Goal: Information Seeking & Learning: Check status

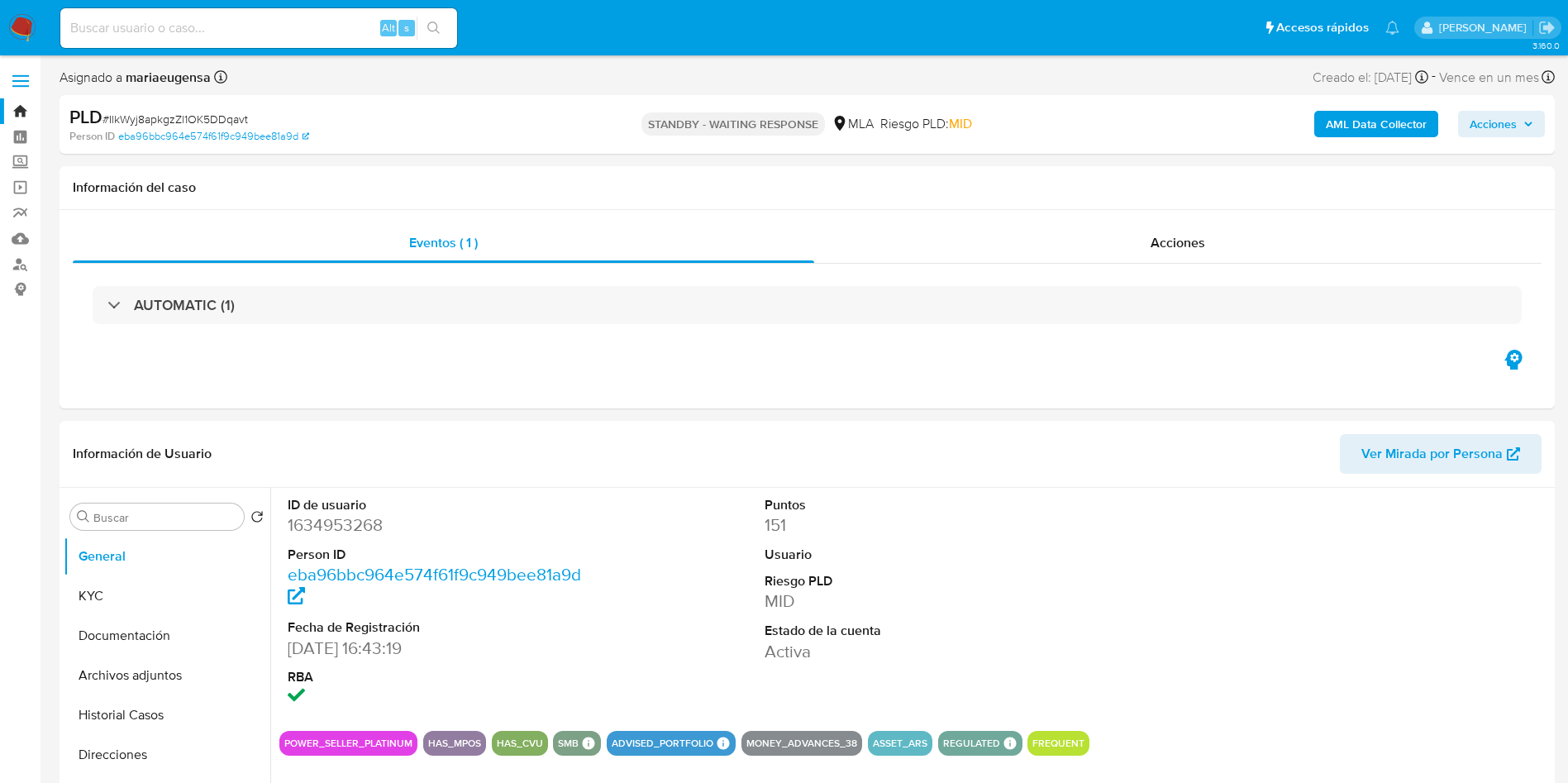
select select "10"
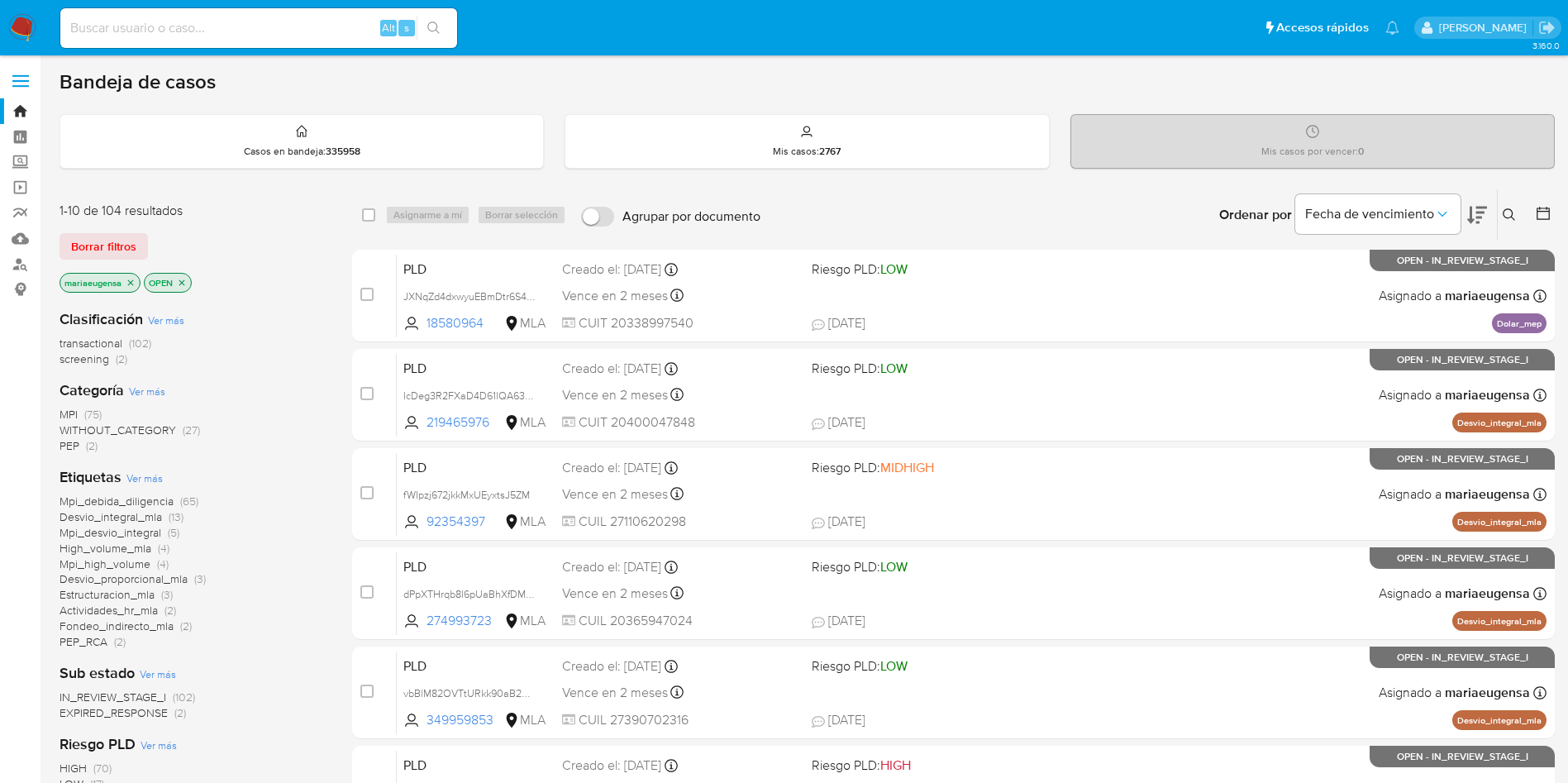
click at [160, 29] on input at bounding box center [259, 27] width 396 height 21
paste input "YvGmtgENBMInviwYthGtDUuP"
type input "YvGmtgENBMInviwYthGtDUuP"
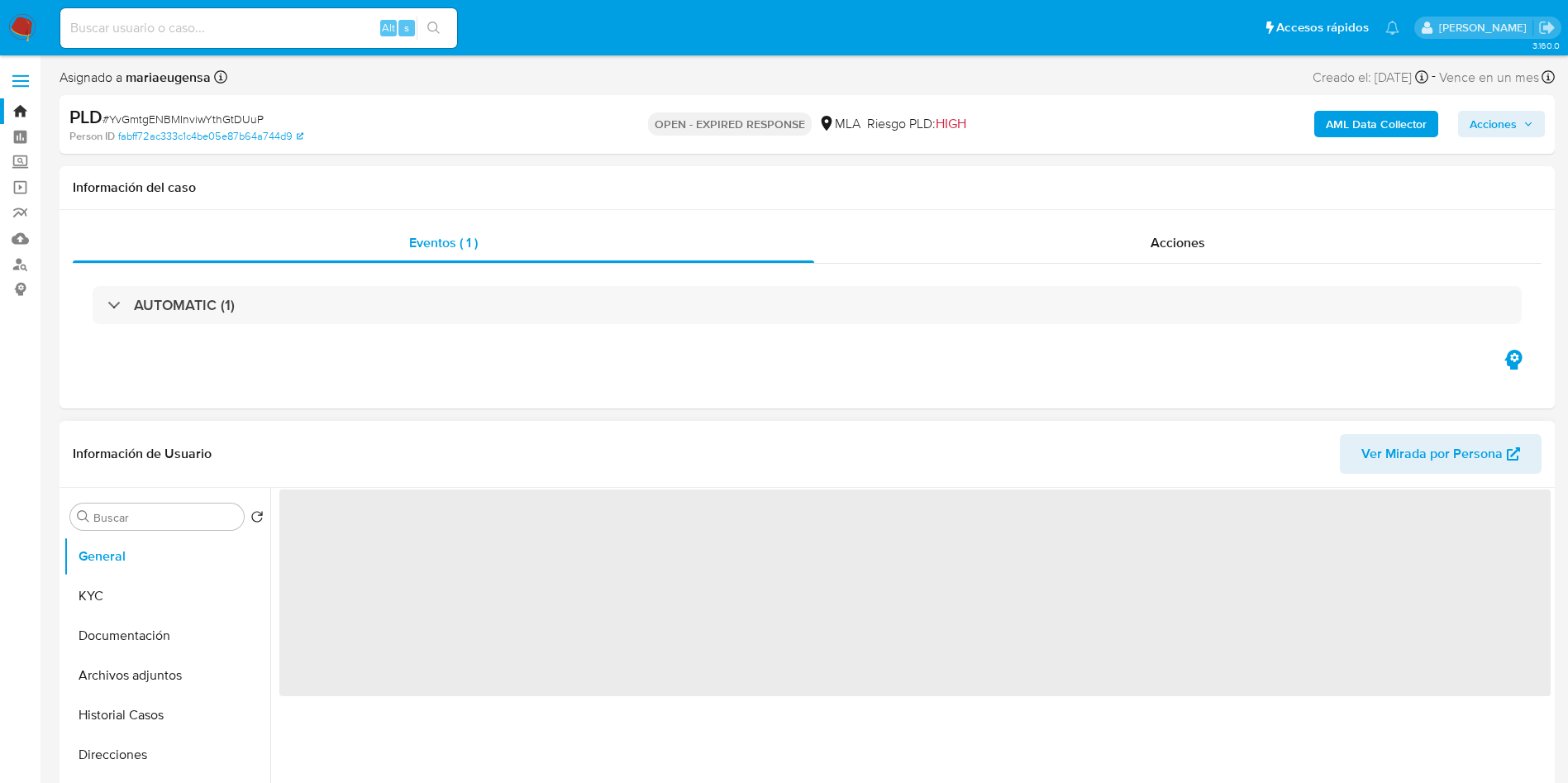
select select "10"
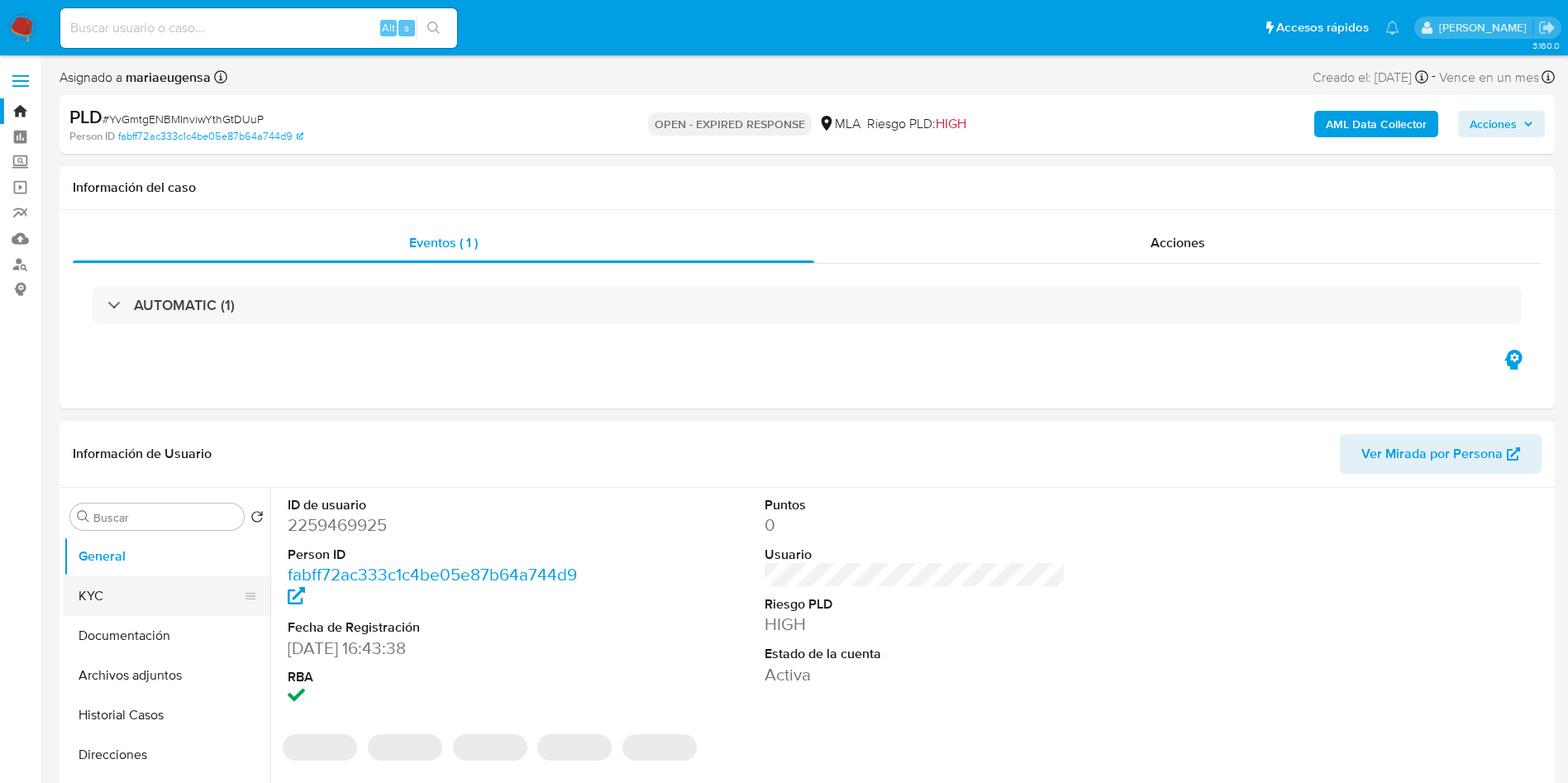
drag, startPoint x: 100, startPoint y: 585, endPoint x: 72, endPoint y: 599, distance: 31.3
click at [100, 586] on button "KYC" at bounding box center [160, 596] width 193 height 40
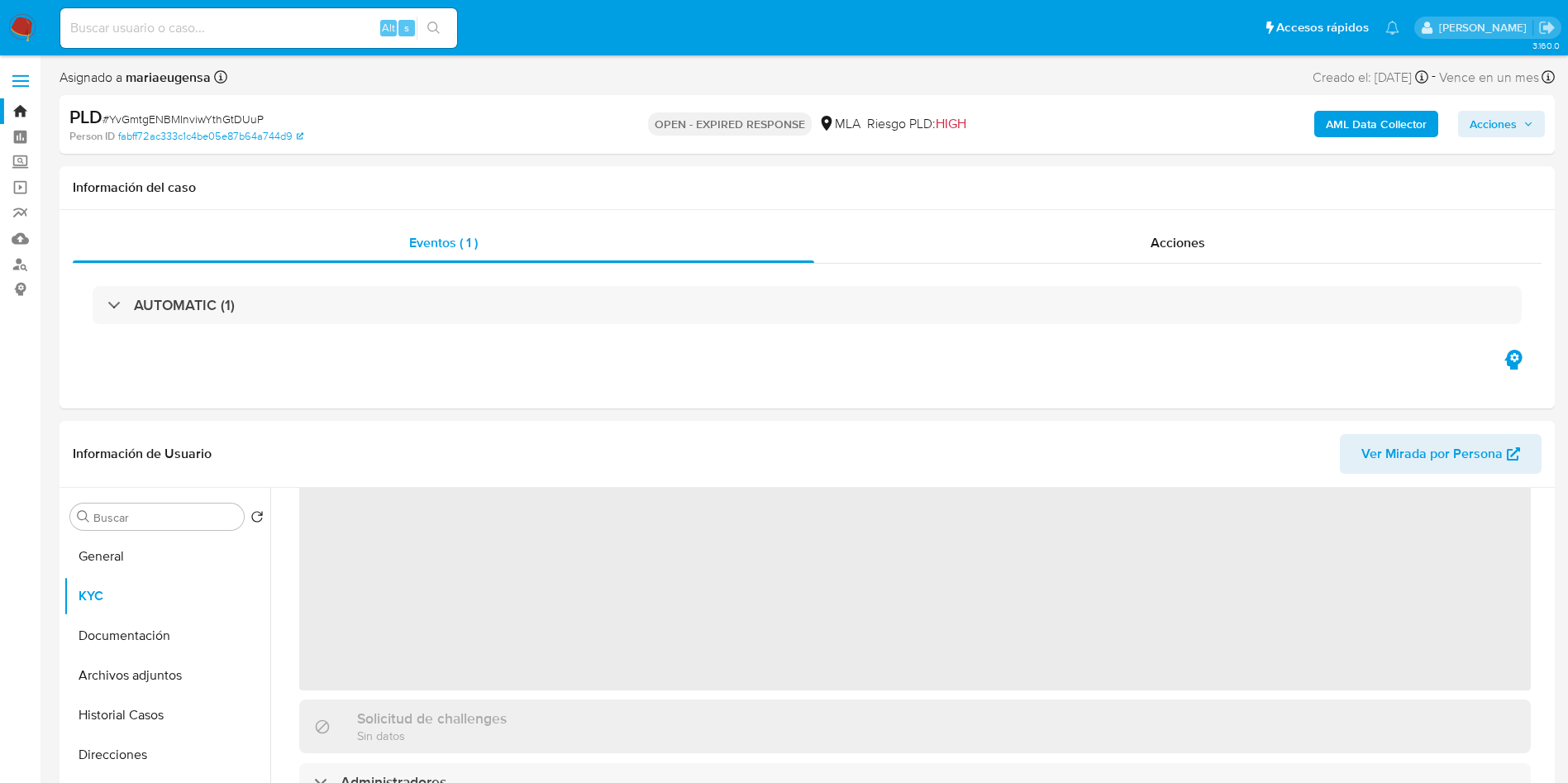
scroll to position [124, 0]
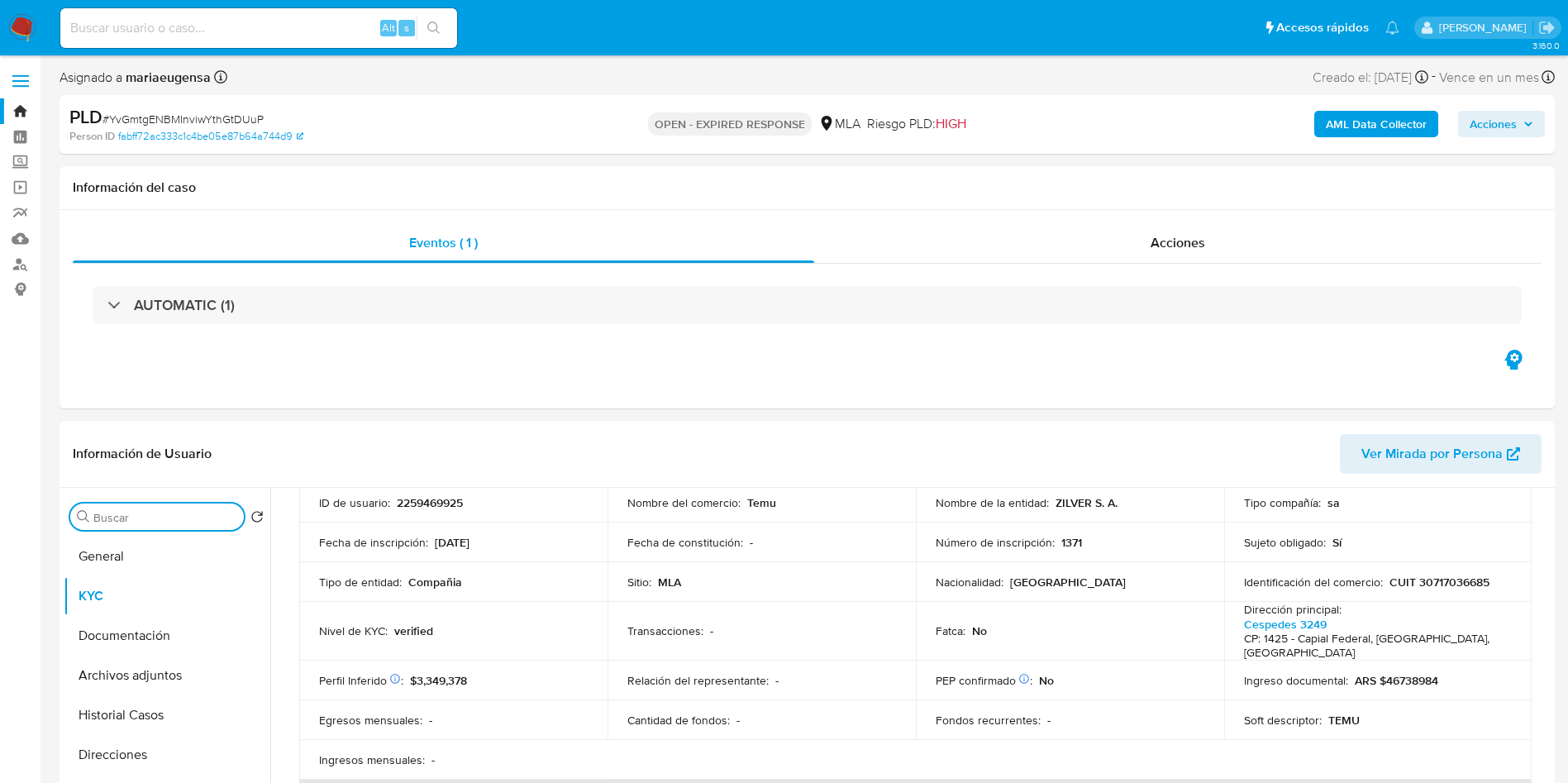
click at [161, 510] on input "Buscar" at bounding box center [165, 517] width 144 height 14
type input "ite"
click at [121, 602] on button "Items" at bounding box center [160, 596] width 193 height 40
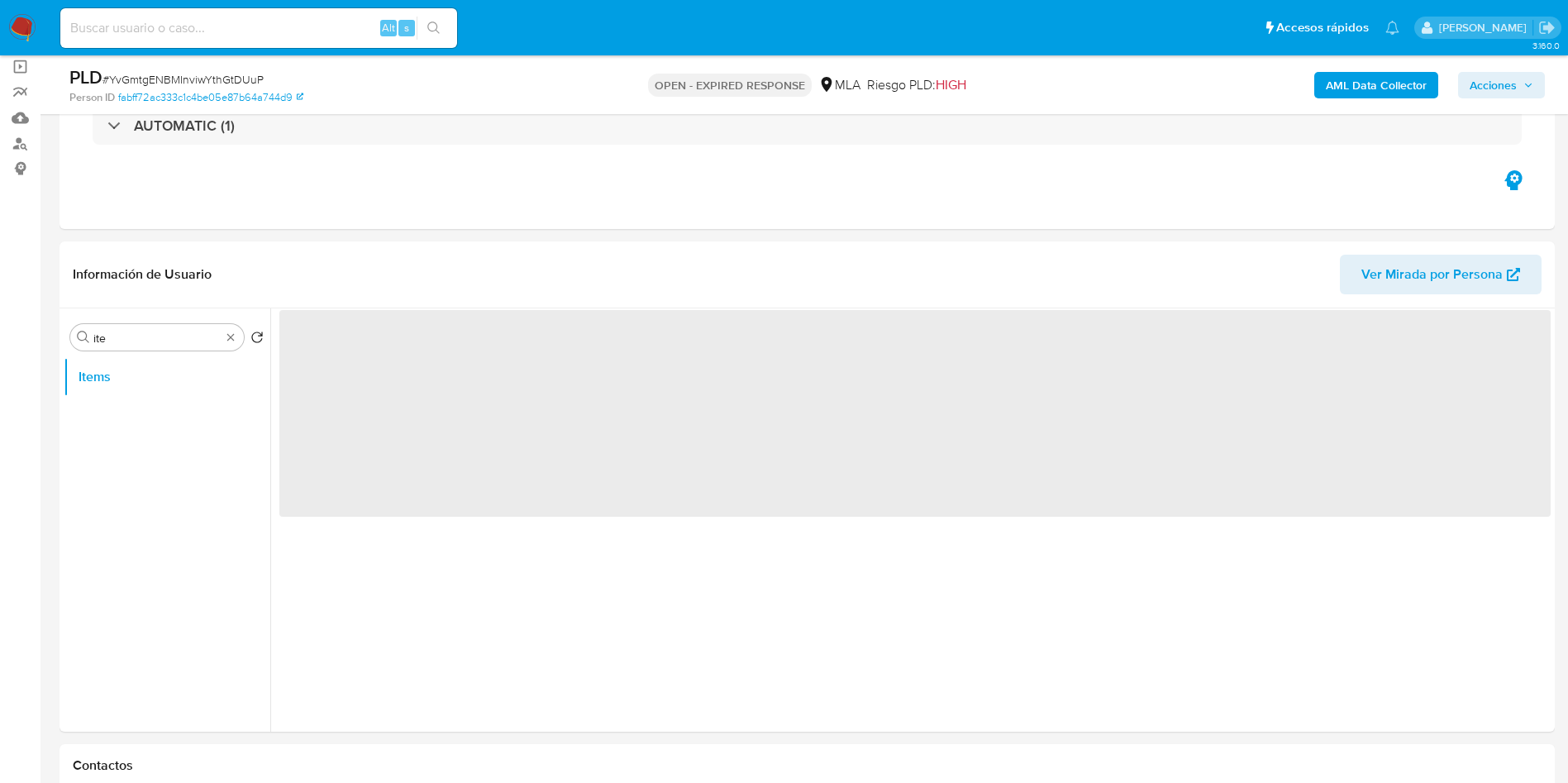
scroll to position [134, 0]
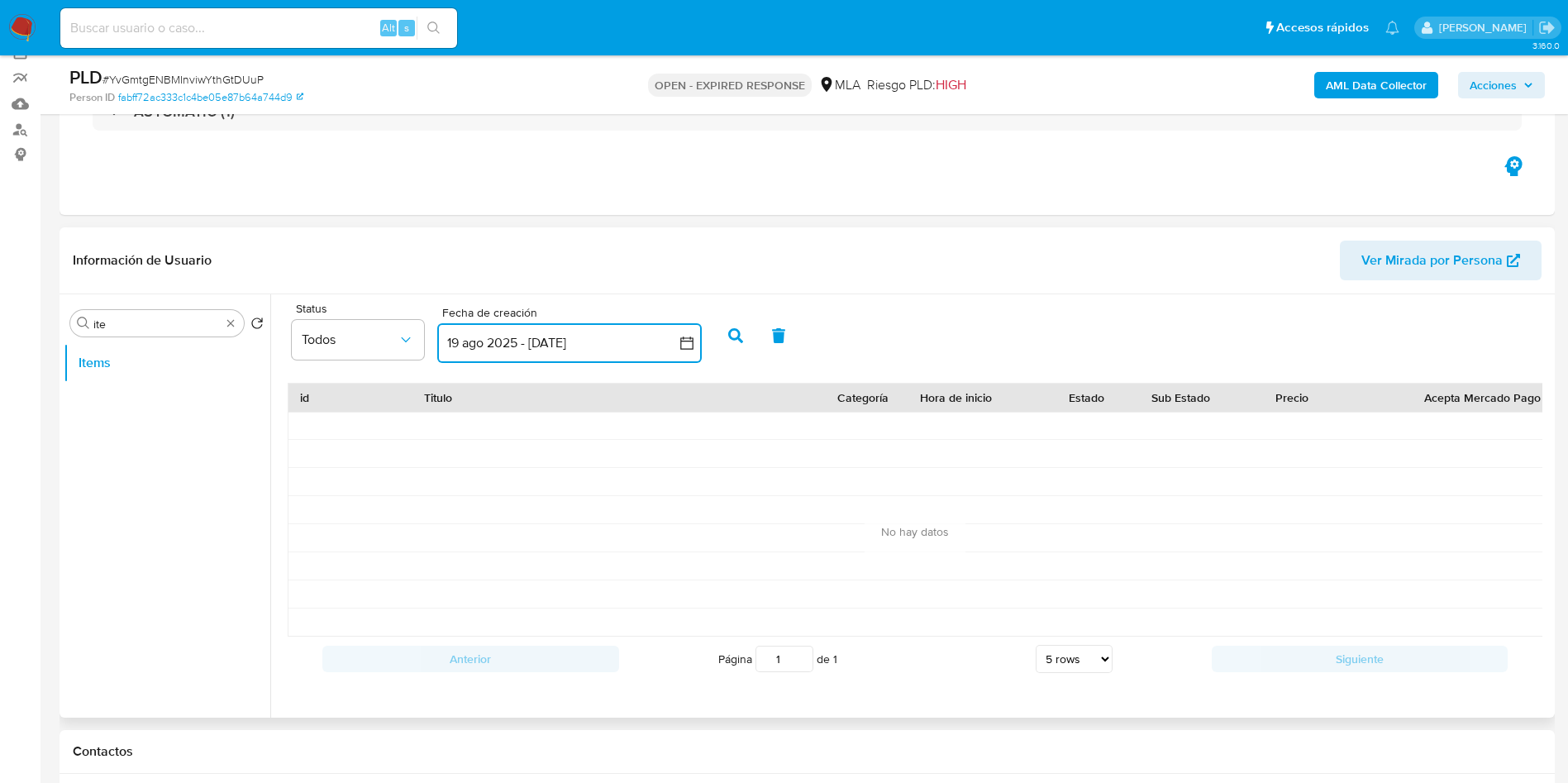
click at [556, 335] on button "19 ago 2025 - [DATE]" at bounding box center [569, 343] width 265 height 40
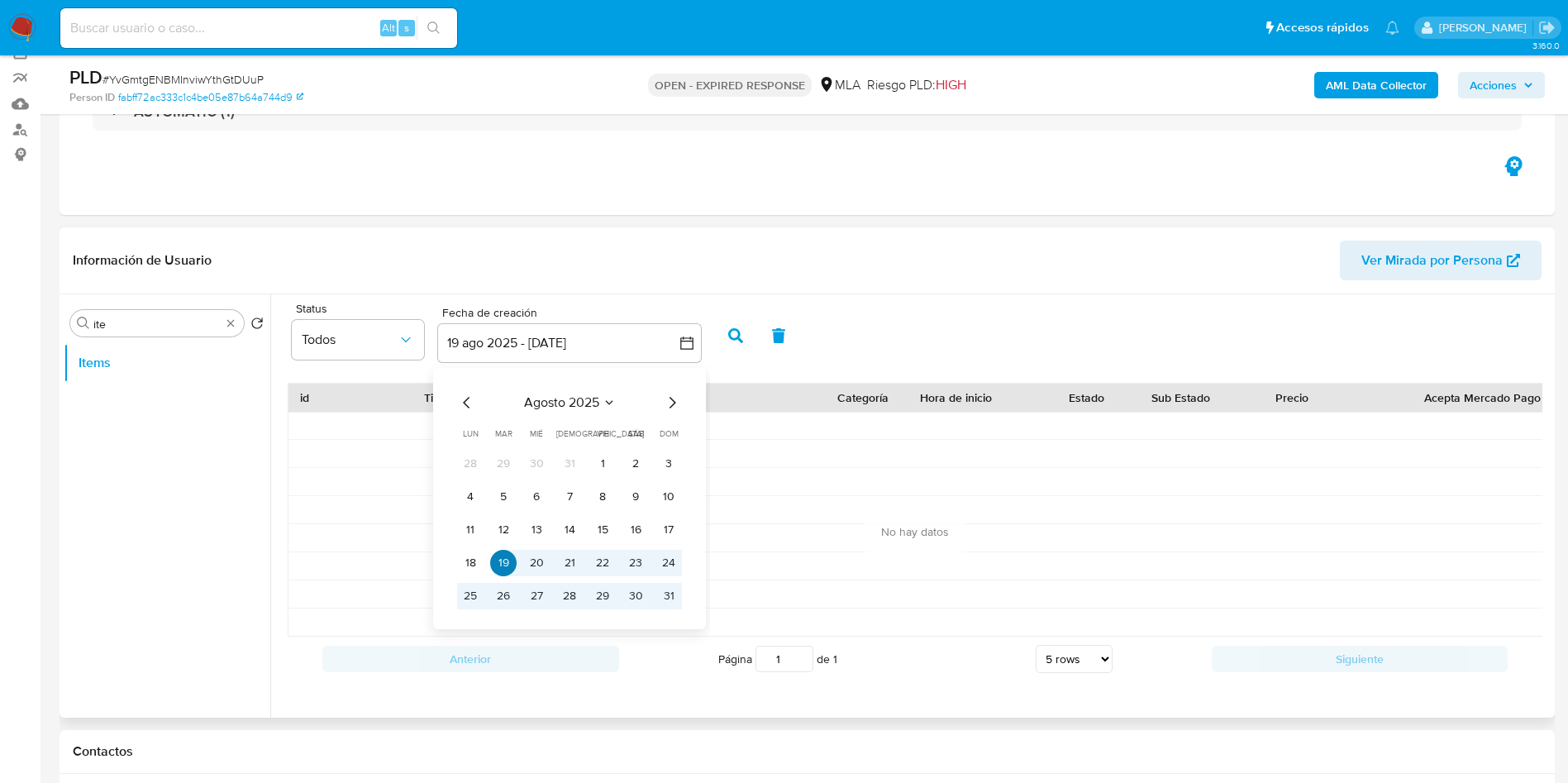
click at [503, 563] on button "19" at bounding box center [503, 563] width 26 height 26
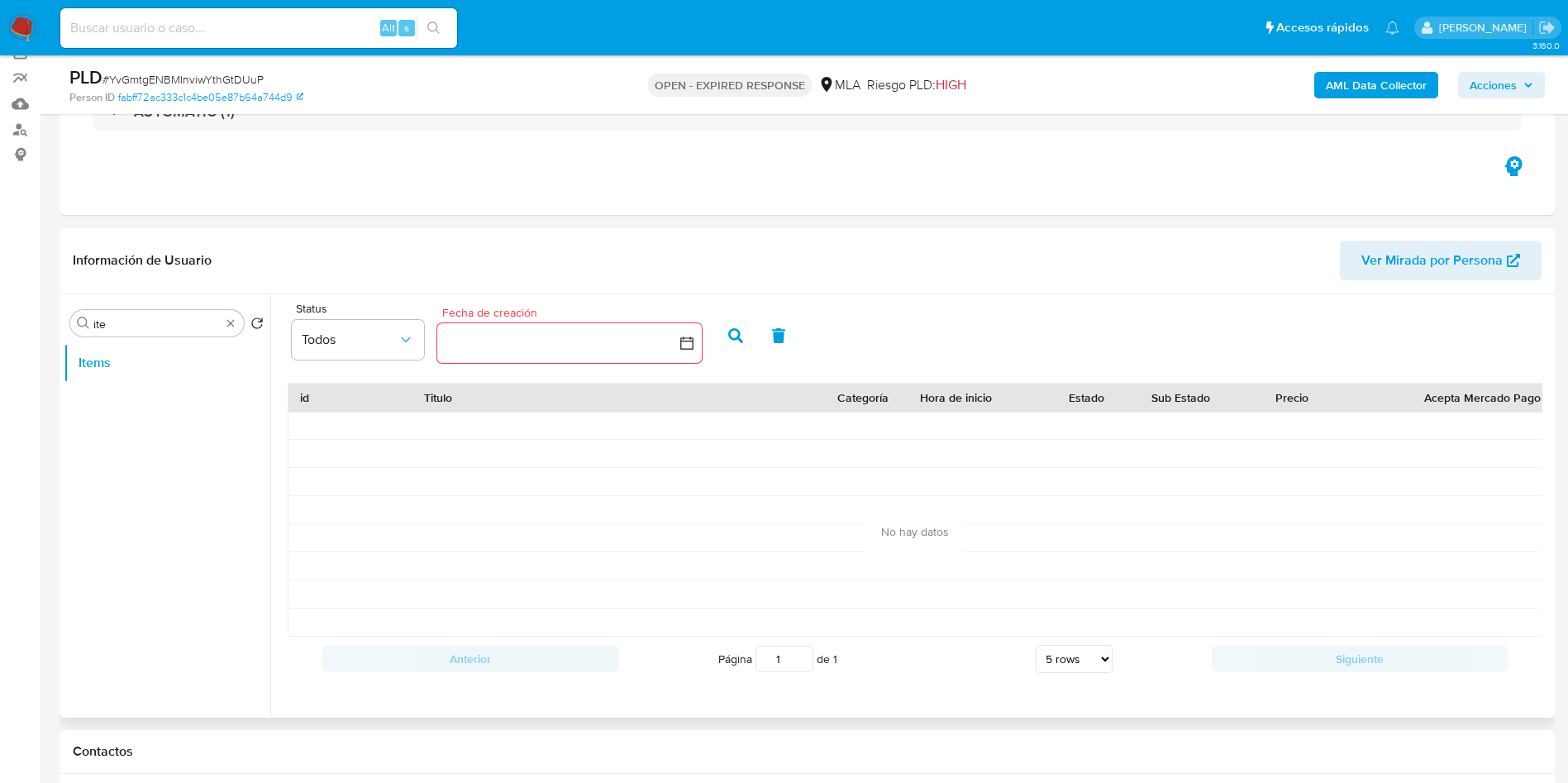
click at [476, 334] on button "button" at bounding box center [569, 343] width 265 height 40
click at [603, 459] on button "1" at bounding box center [602, 463] width 26 height 26
click at [734, 329] on icon "button" at bounding box center [735, 335] width 14 height 14
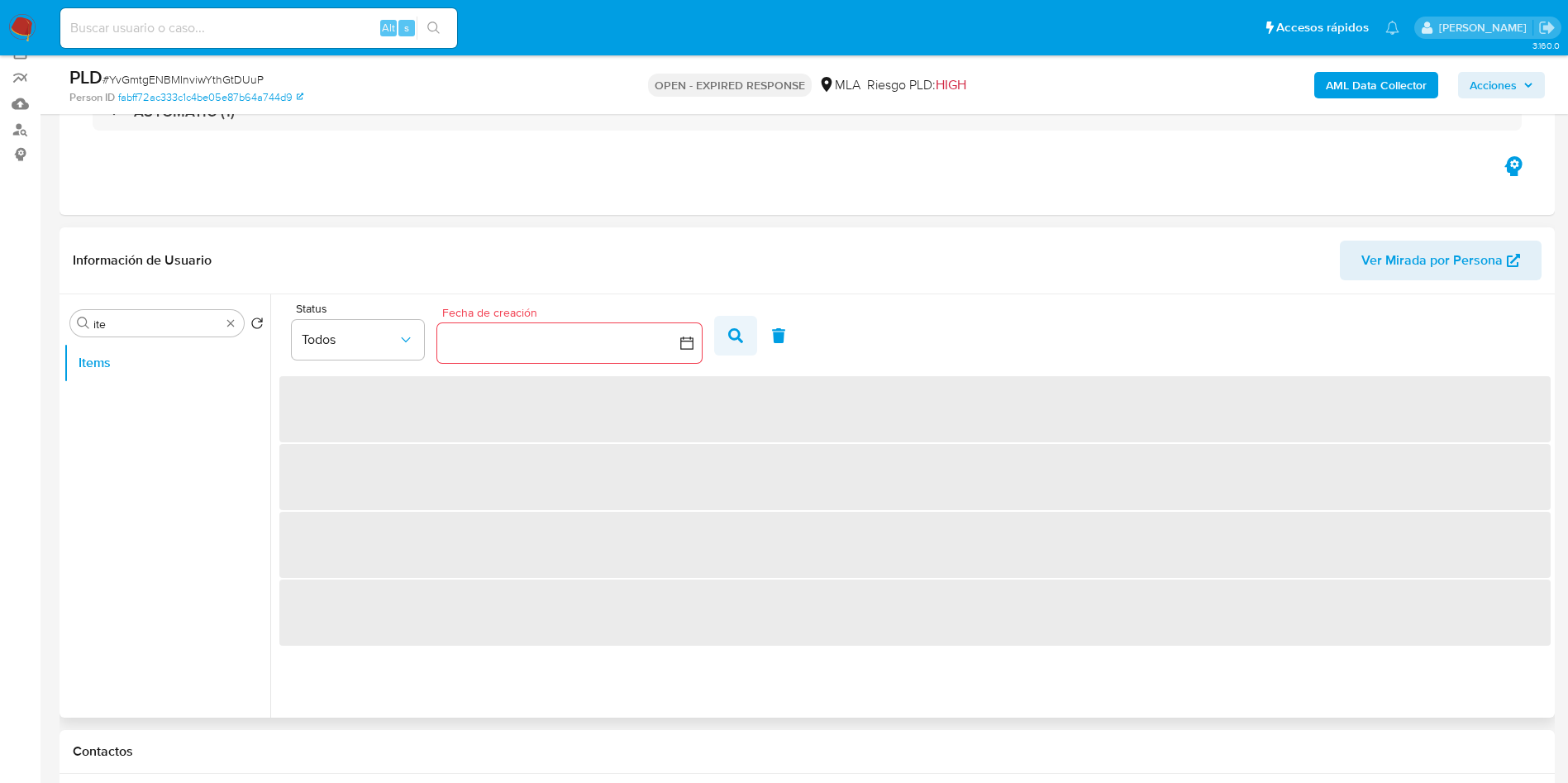
scroll to position [0, 0]
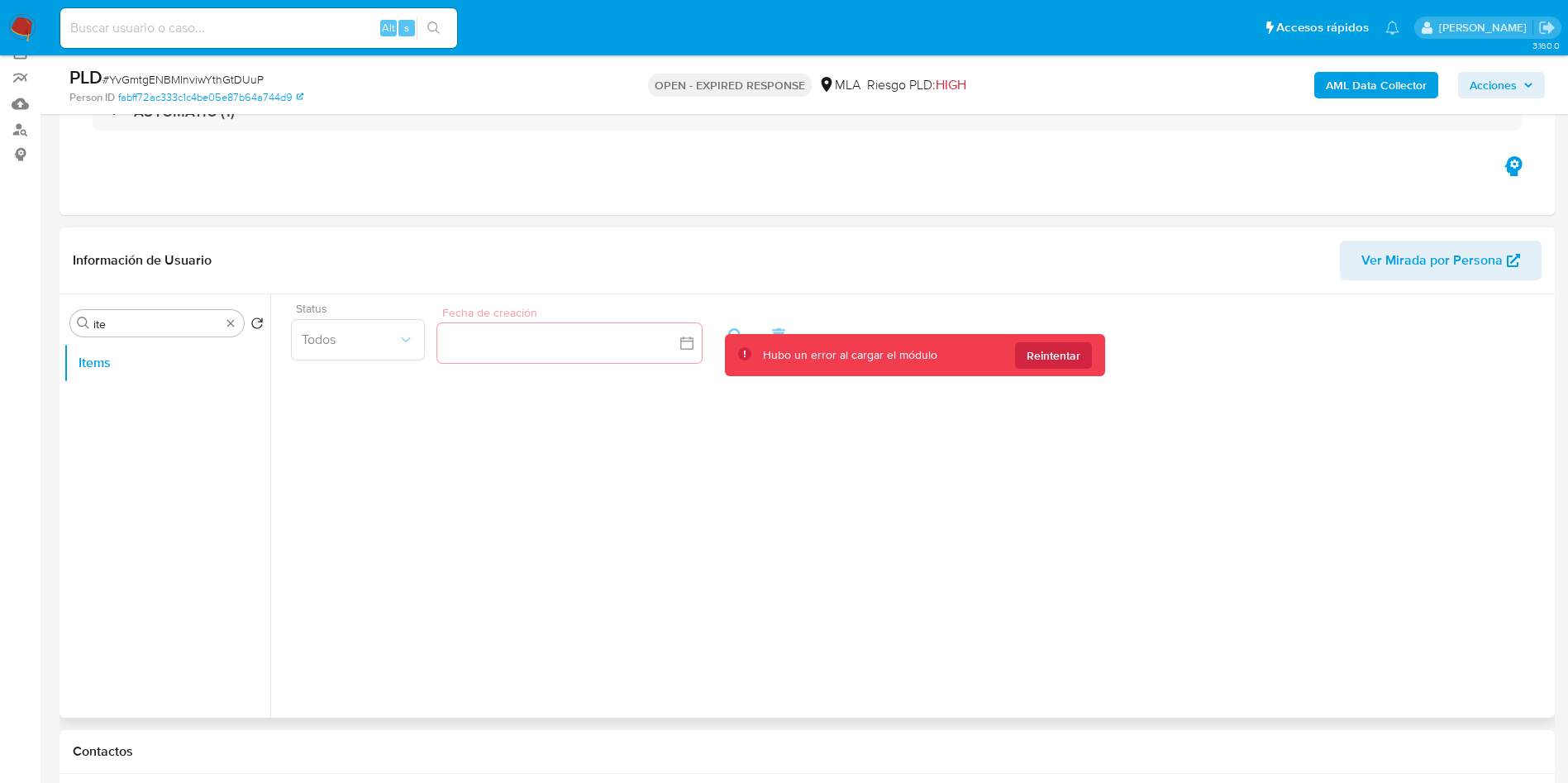
click at [1093, 357] on div "Hubo un error al cargar el módulo Reintentar" at bounding box center [915, 355] width 380 height 43
click at [1054, 361] on span "Reintentar" at bounding box center [1052, 355] width 54 height 26
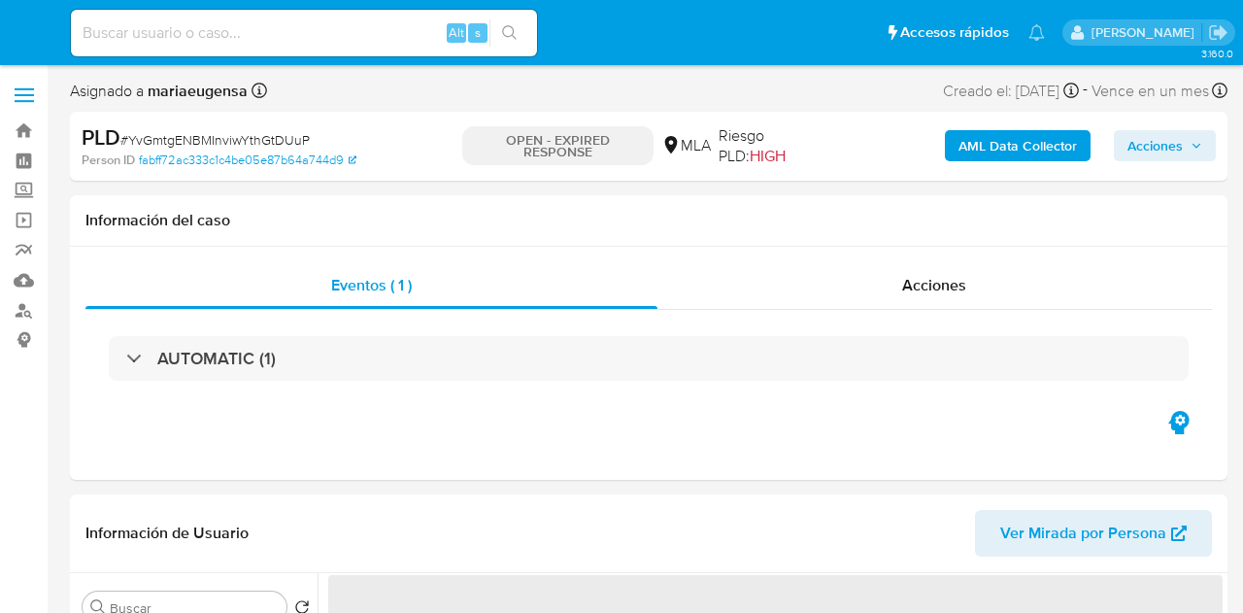
select select "10"
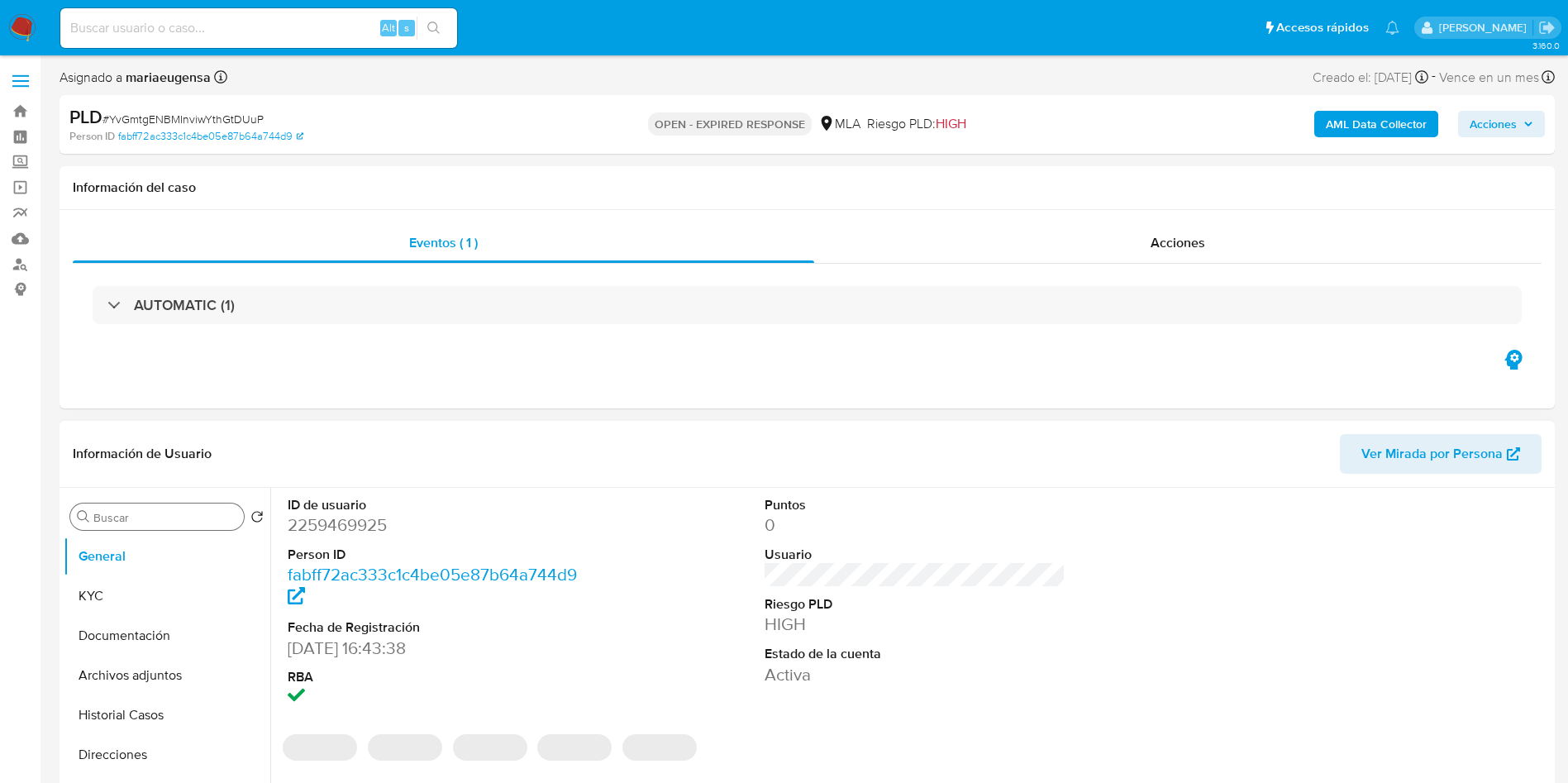
click at [134, 521] on input "Buscar" at bounding box center [165, 517] width 144 height 14
type input "items"
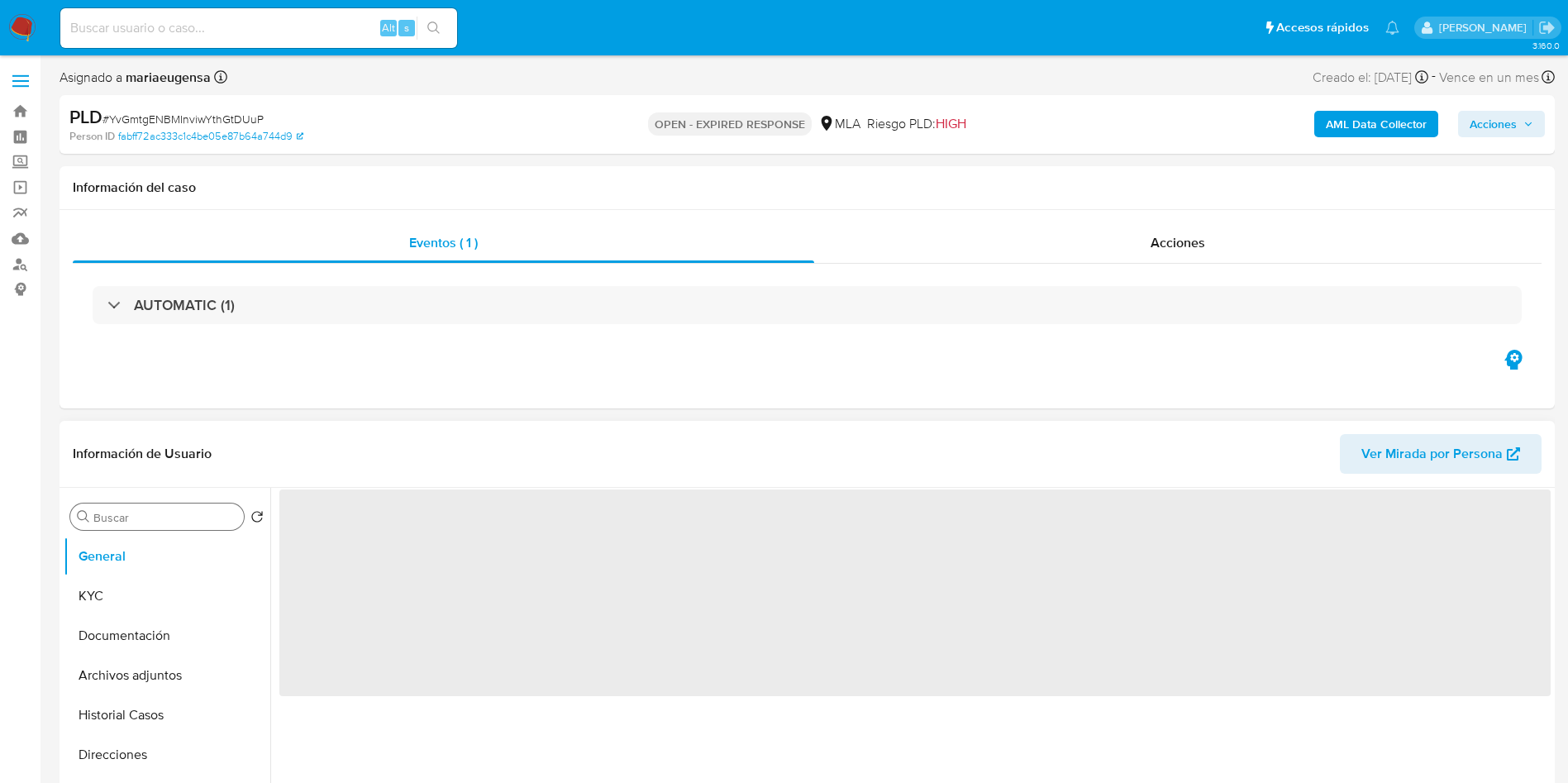
select select "10"
click at [179, 522] on input "Buscar" at bounding box center [165, 517] width 144 height 14
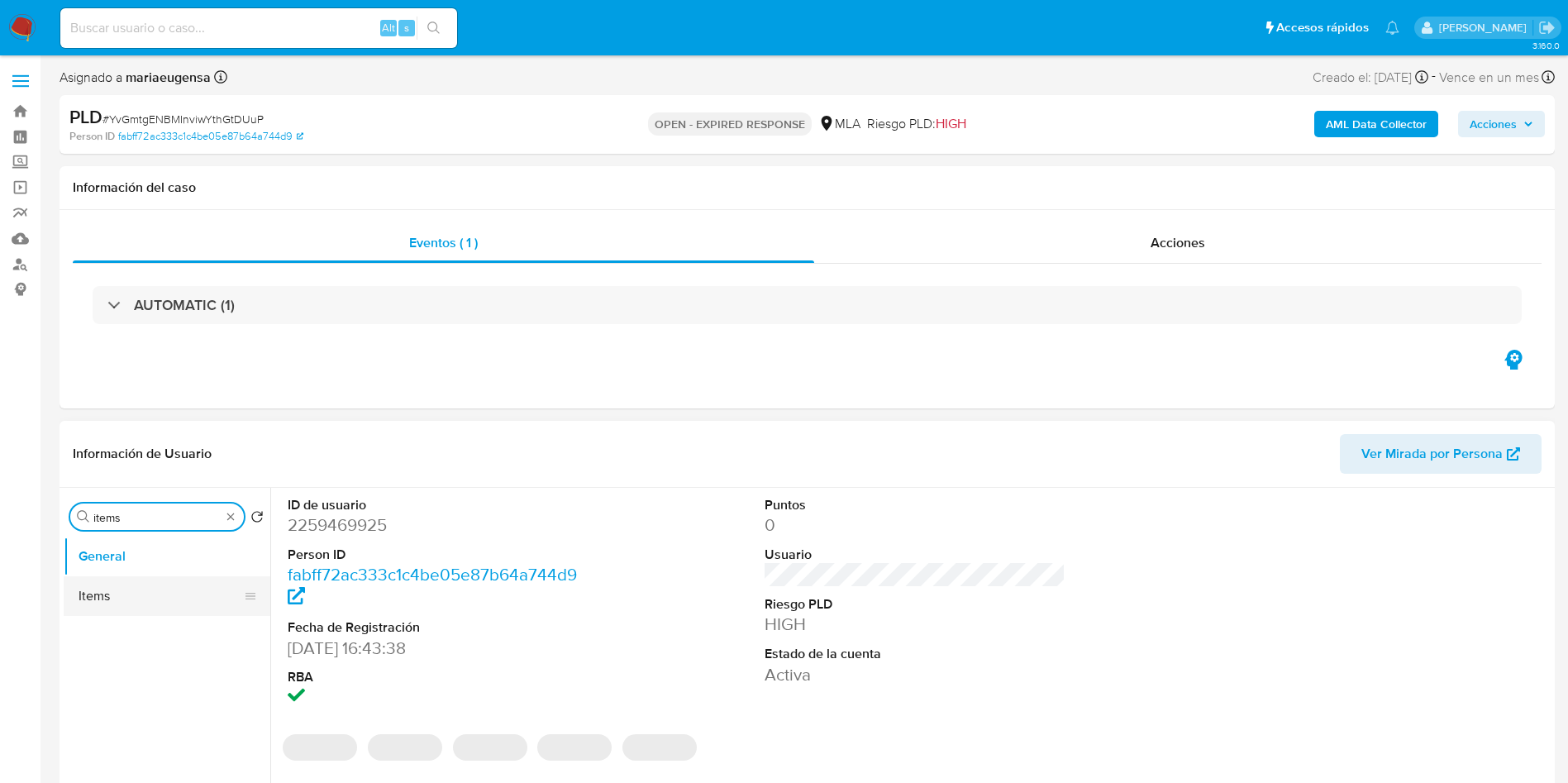
type input "items"
click at [134, 608] on button "Items" at bounding box center [160, 596] width 193 height 40
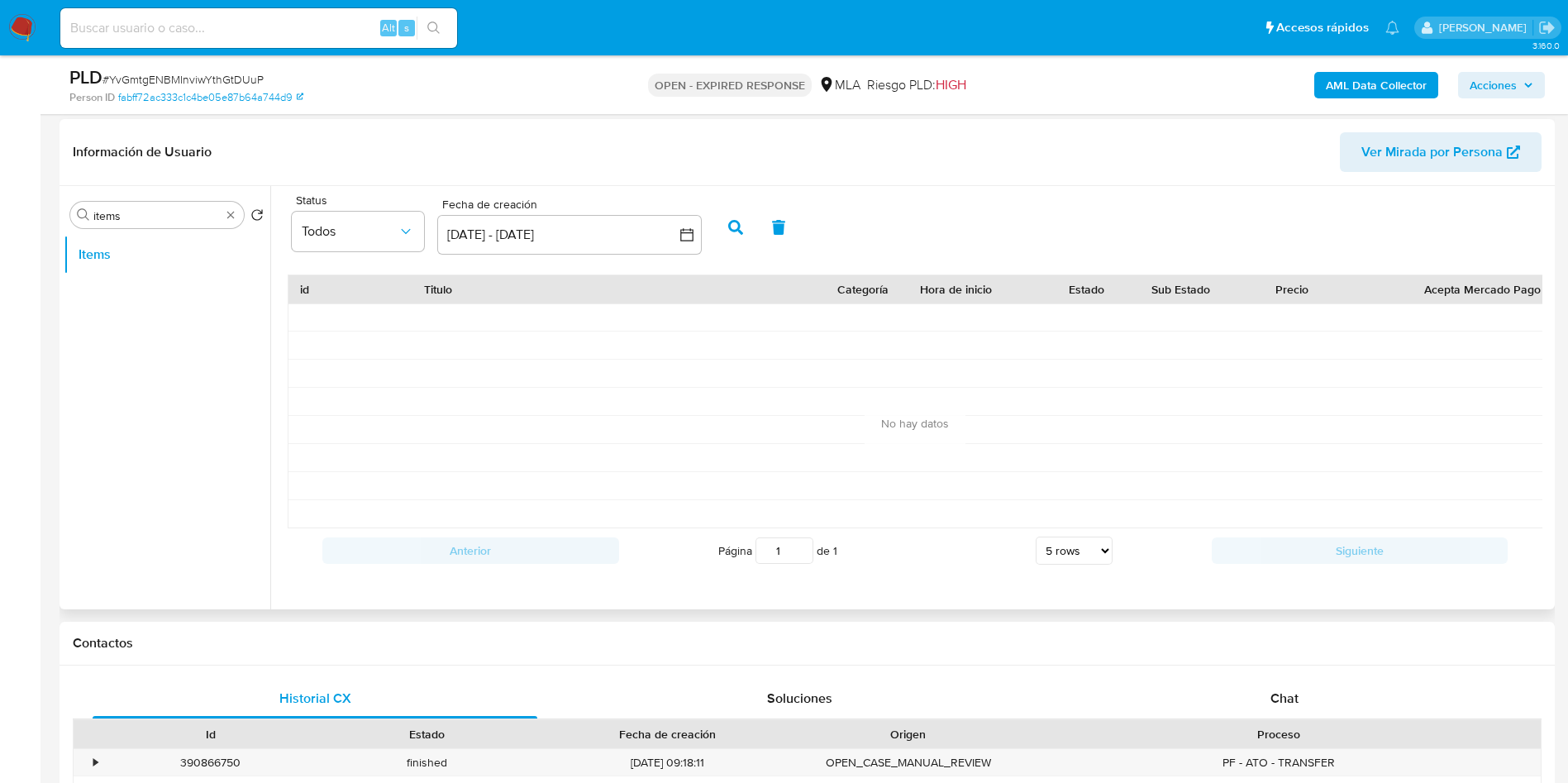
scroll to position [248, 0]
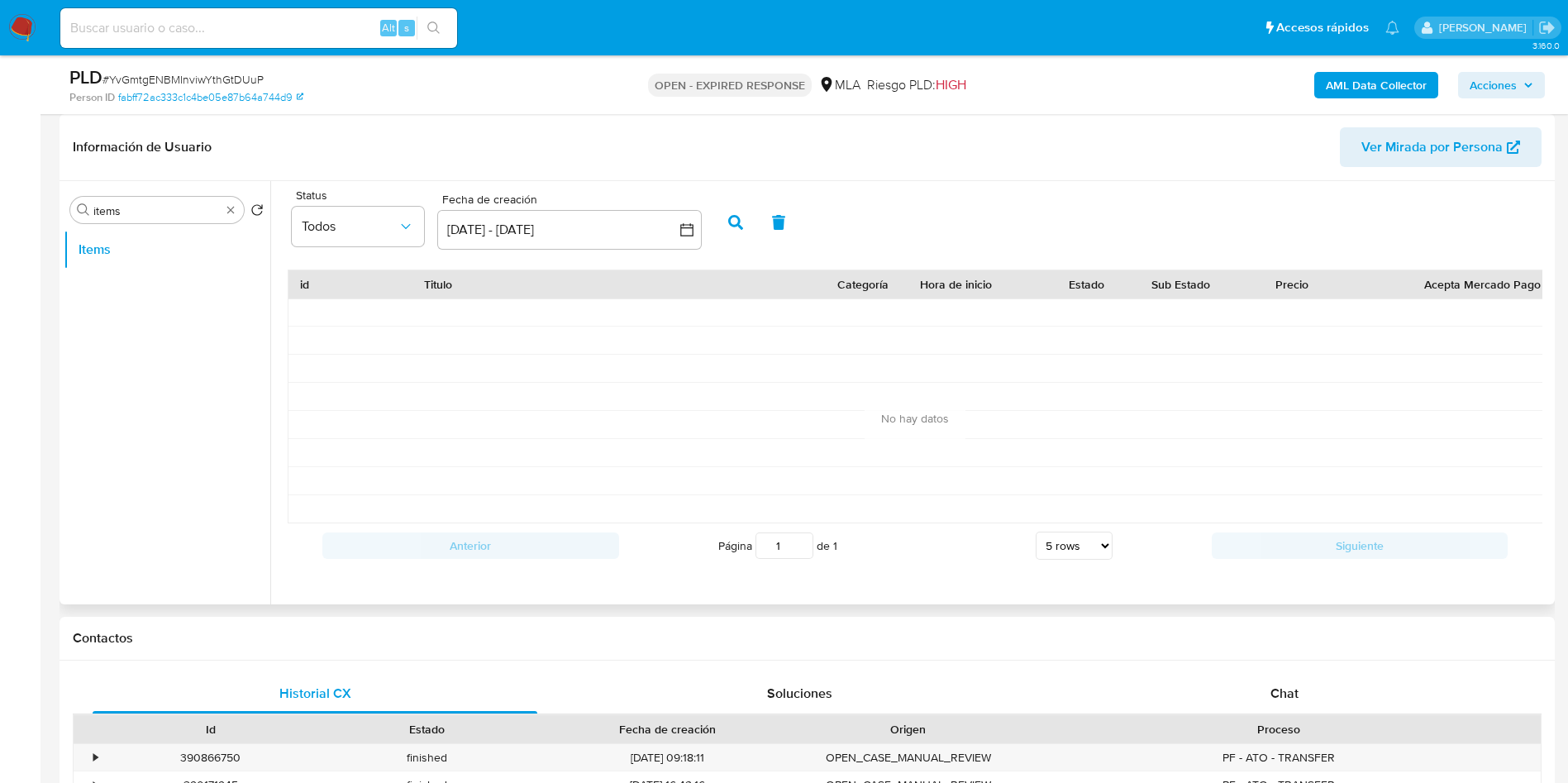
click at [736, 215] on icon "button" at bounding box center [735, 222] width 14 height 14
click at [595, 215] on button "19 ago 2025 - [DATE]" at bounding box center [569, 230] width 265 height 40
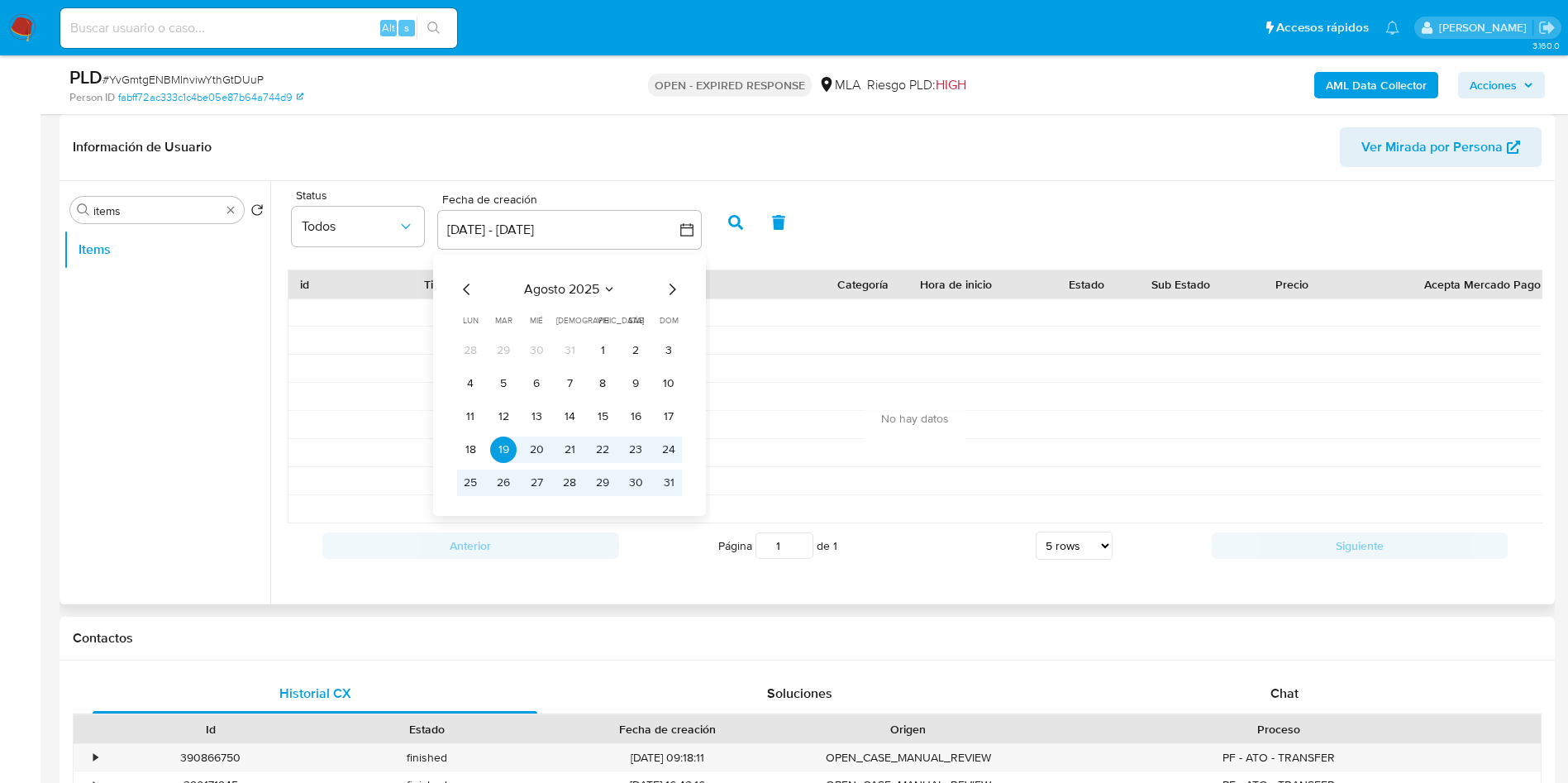
click at [462, 290] on icon "Mes anterior" at bounding box center [466, 289] width 20 height 20
click at [507, 356] on button "1" at bounding box center [503, 350] width 26 height 26
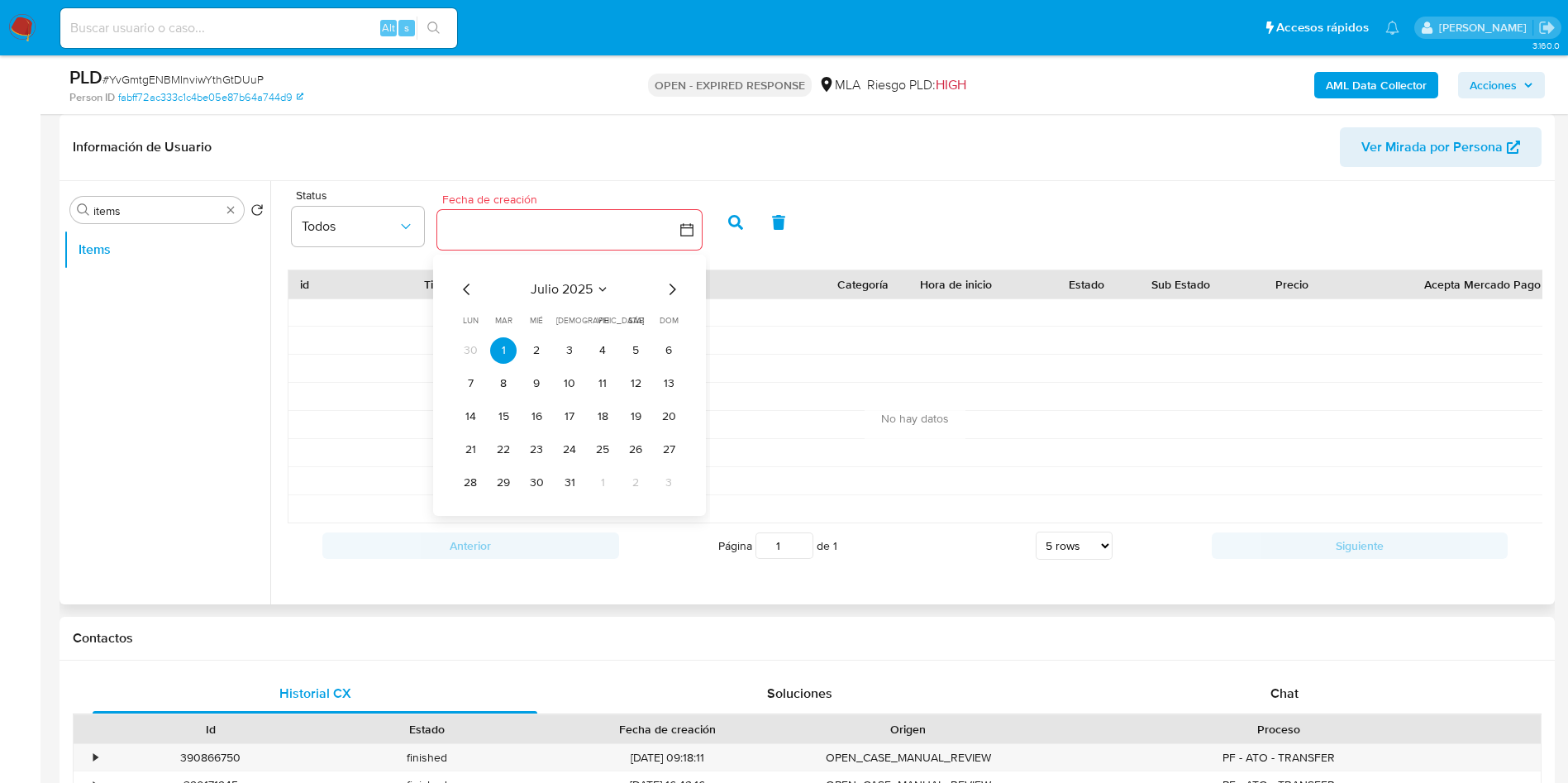
click at [674, 293] on icon "Mes siguiente" at bounding box center [671, 289] width 20 height 20
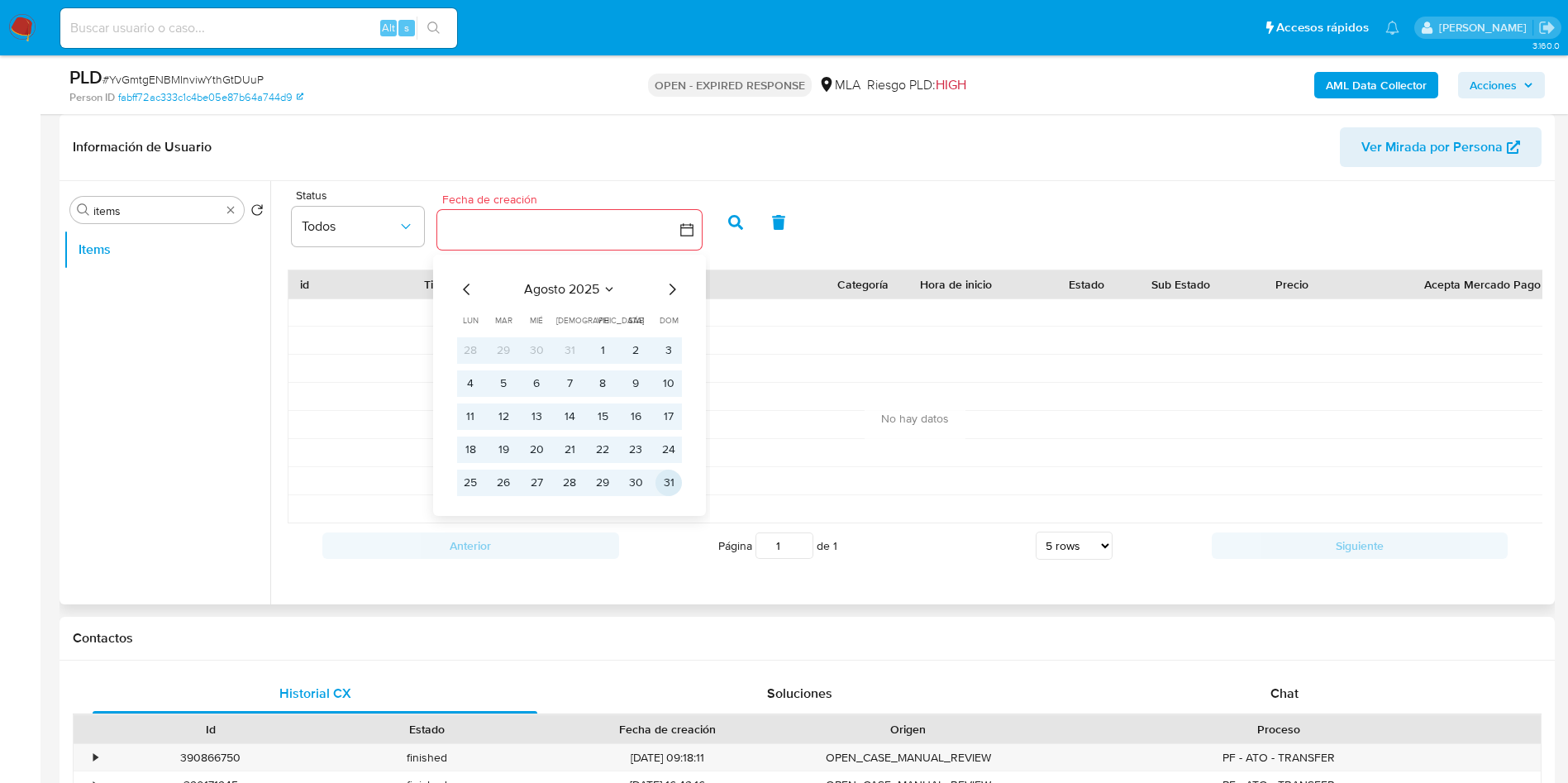
click at [665, 483] on button "31" at bounding box center [668, 483] width 26 height 26
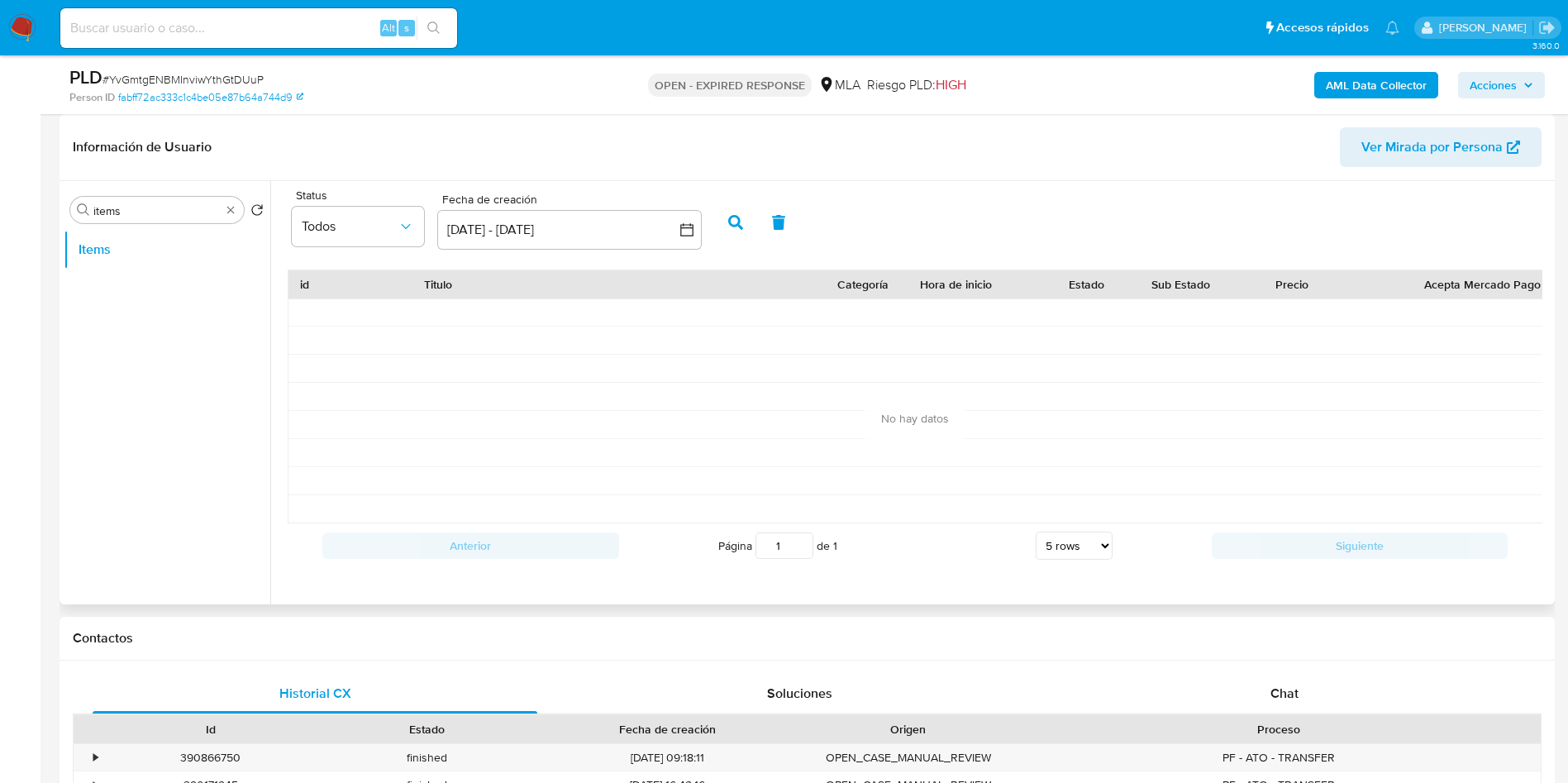
click at [726, 214] on button "button" at bounding box center [735, 222] width 43 height 40
click at [726, 215] on button "button" at bounding box center [735, 222] width 43 height 40
click at [1080, 560] on select "5 rows 10 rows 20 rows 25 rows 50 rows 100 rows" at bounding box center [1074, 546] width 77 height 28
click at [1035, 550] on select "5 rows 10 rows 20 rows 25 rows 50 rows 100 rows" at bounding box center [1074, 546] width 77 height 28
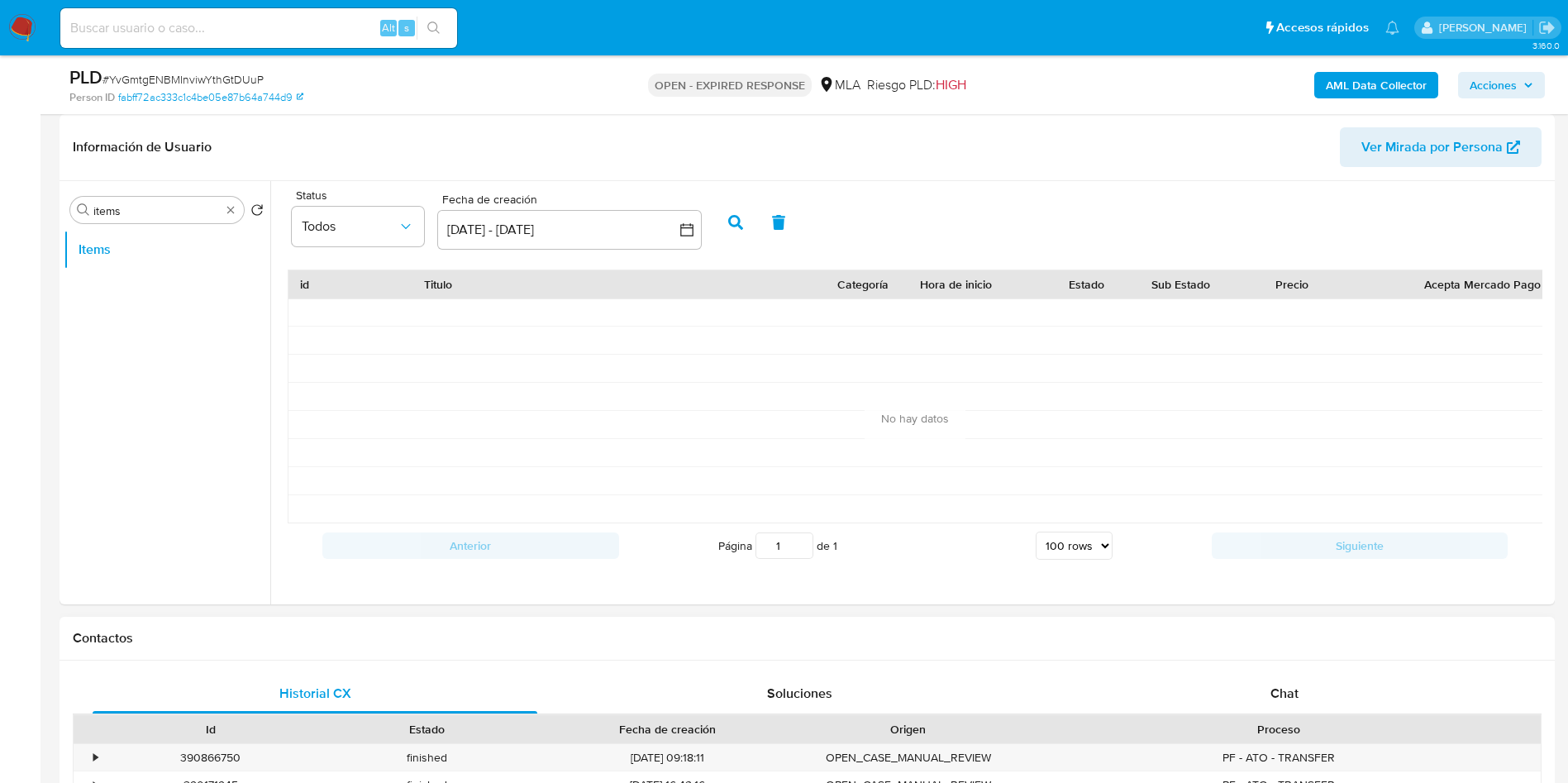
select select "5"
click at [733, 214] on button "button" at bounding box center [735, 222] width 43 height 40
click at [231, 79] on span "# YvGmtgENBMInviwYthGtDUuP" at bounding box center [182, 79] width 161 height 16
click at [231, 78] on span "# YvGmtgENBMInviwYthGtDUuP" at bounding box center [182, 79] width 161 height 16
copy span "YvGmtgENBMInviwYthGtDUuP"
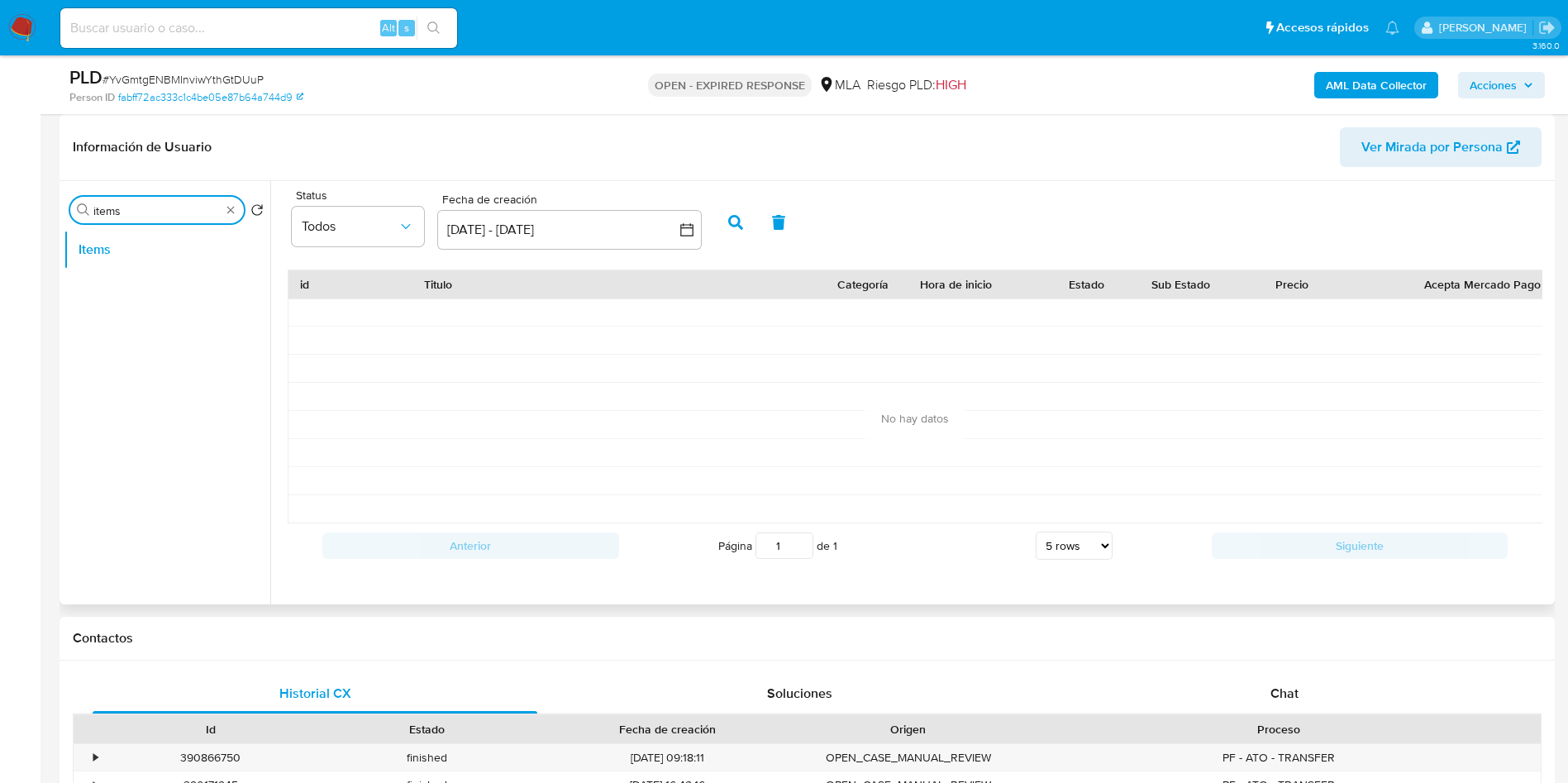
click at [197, 208] on input "items" at bounding box center [157, 210] width 128 height 14
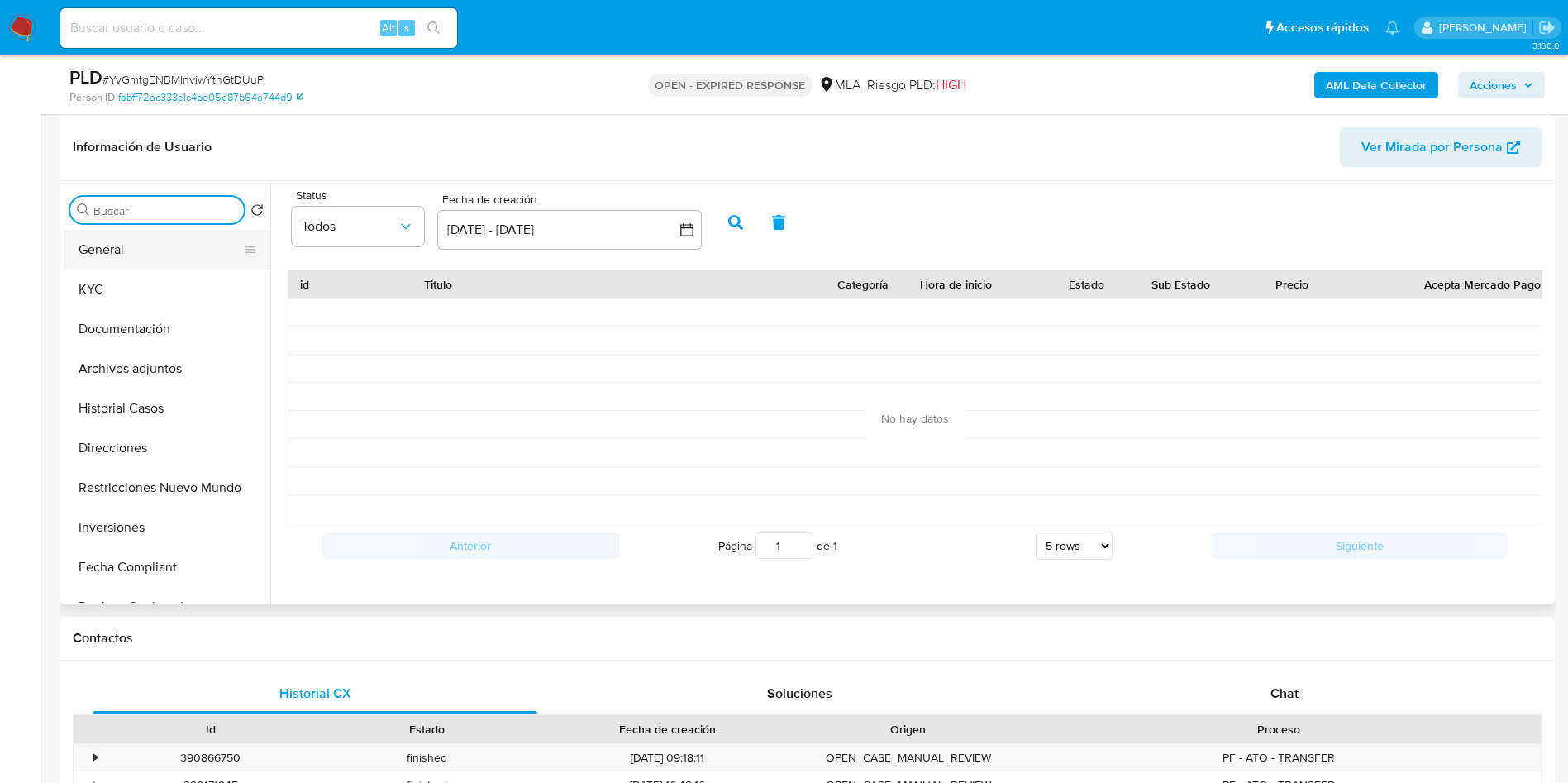
click at [89, 261] on button "General" at bounding box center [160, 249] width 193 height 40
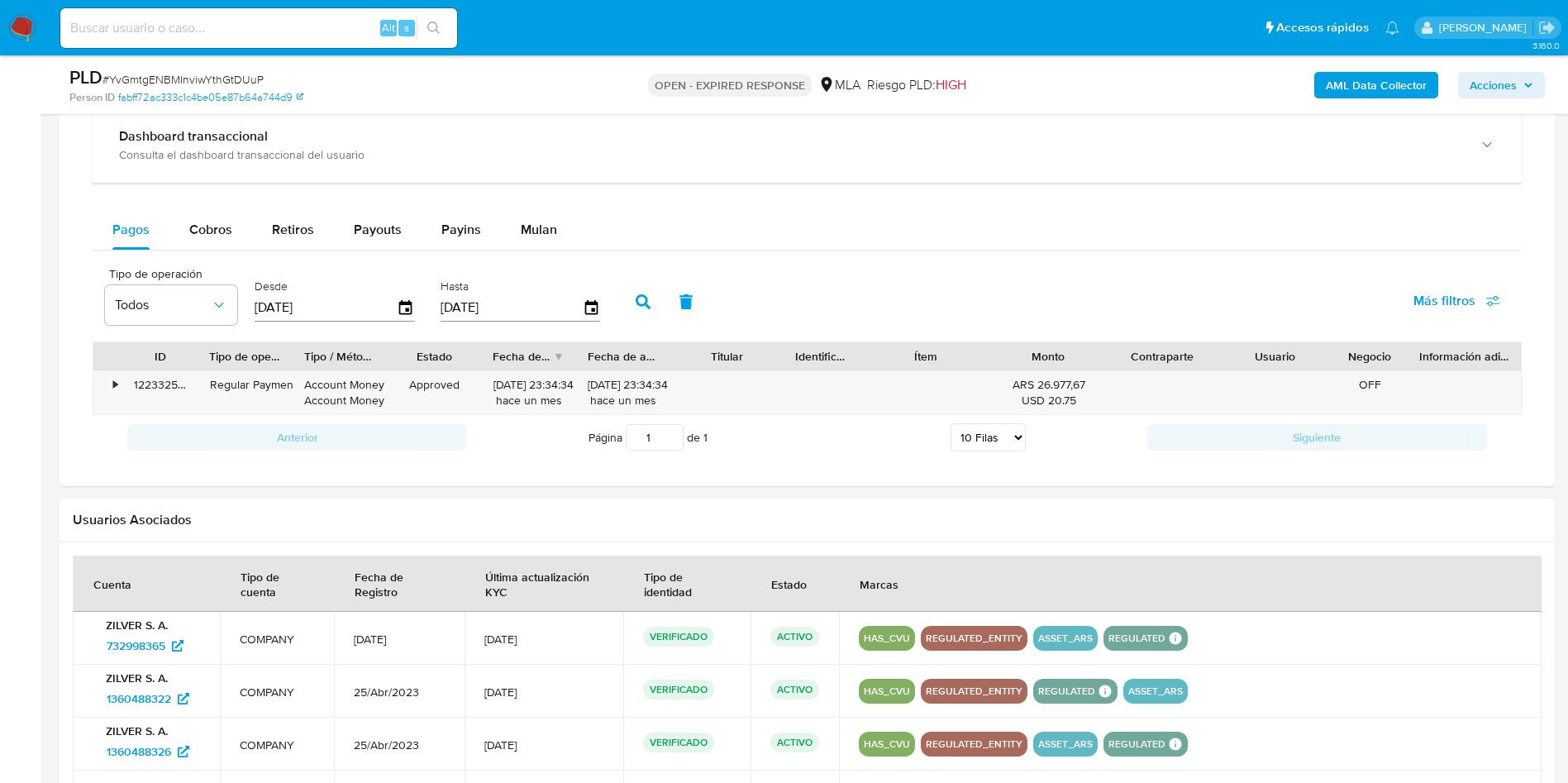
scroll to position [1240, 0]
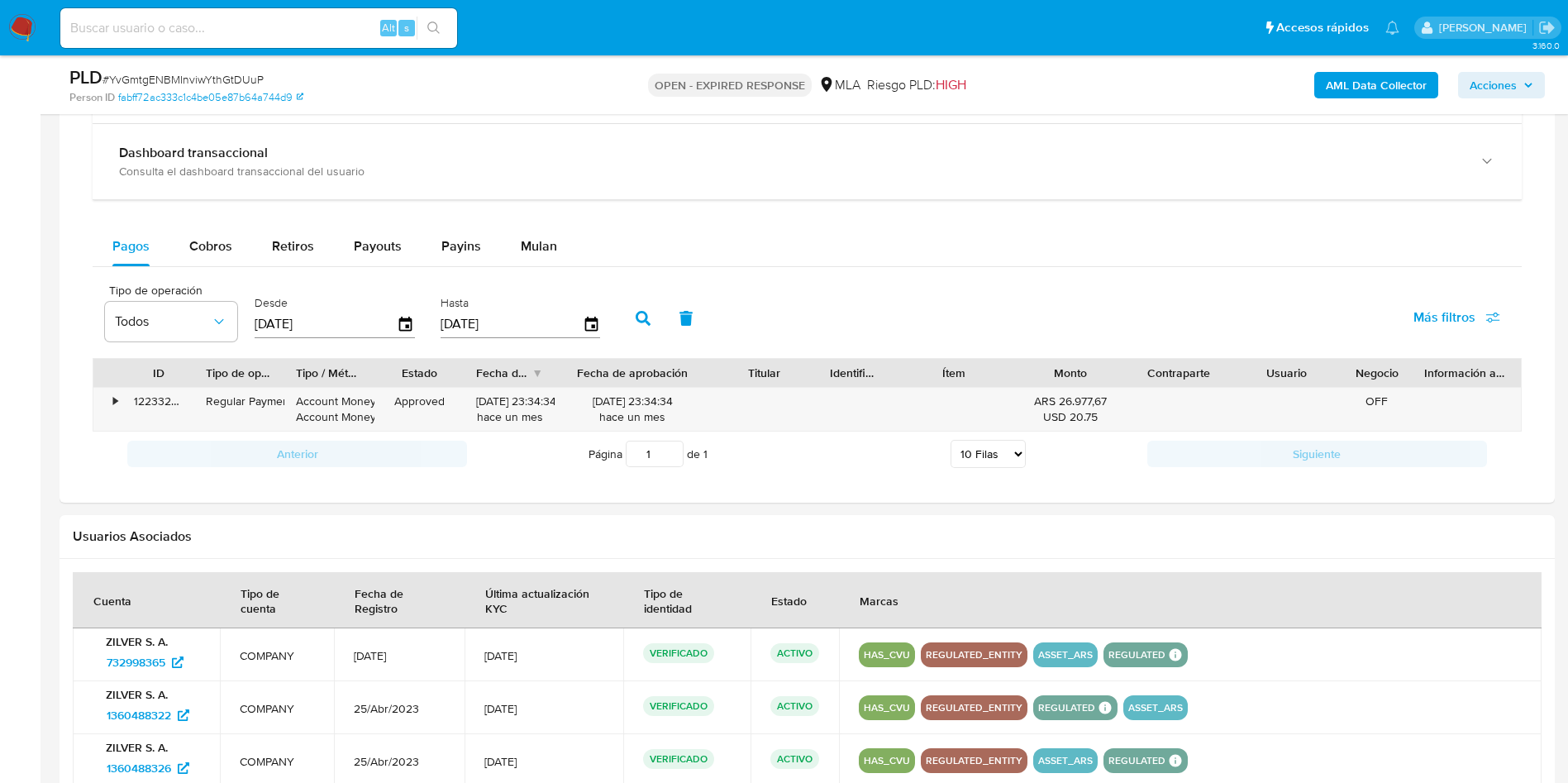
drag, startPoint x: 668, startPoint y: 365, endPoint x: 729, endPoint y: 372, distance: 61.4
click at [729, 372] on div "ID Tipo de operación Tipo / Método Estado Fecha de creación Fecha de aprobación…" at bounding box center [807, 373] width 1428 height 28
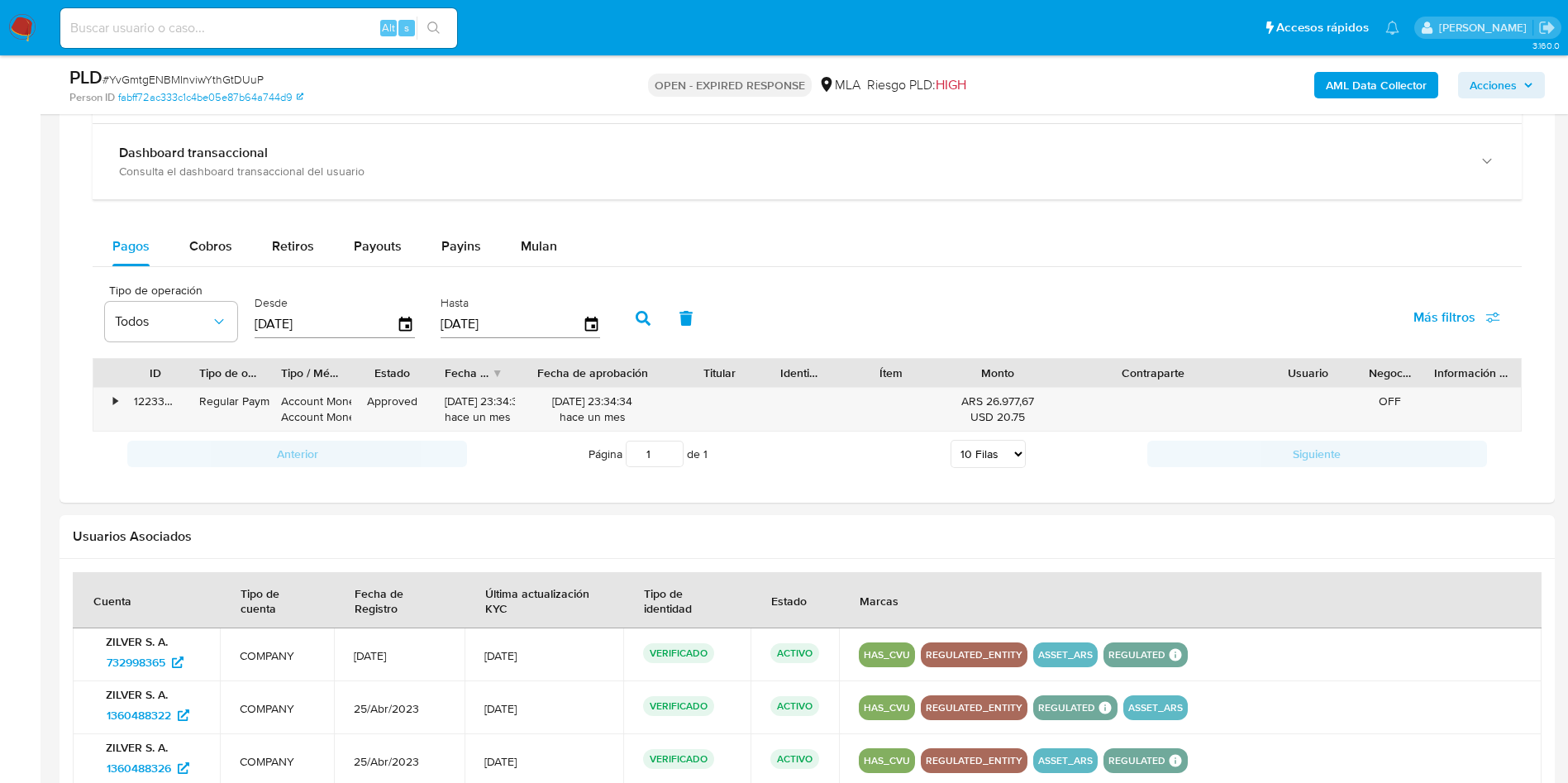
click at [1345, 387] on div "ID Tipo de operación Tipo / Método Estado Fecha de creación Fecha de aprobación…" at bounding box center [807, 395] width 1429 height 73
click at [368, 316] on input "[DATE]" at bounding box center [325, 323] width 142 height 26
click at [348, 340] on div "Desde 21/06/2025" at bounding box center [334, 317] width 160 height 66
drag, startPoint x: 424, startPoint y: 325, endPoint x: 406, endPoint y: 320, distance: 18.7
click at [411, 324] on div "Tipo de operación Todos Desde 21/06/2025 Hasta 18/09/2025" at bounding box center [356, 317] width 520 height 66
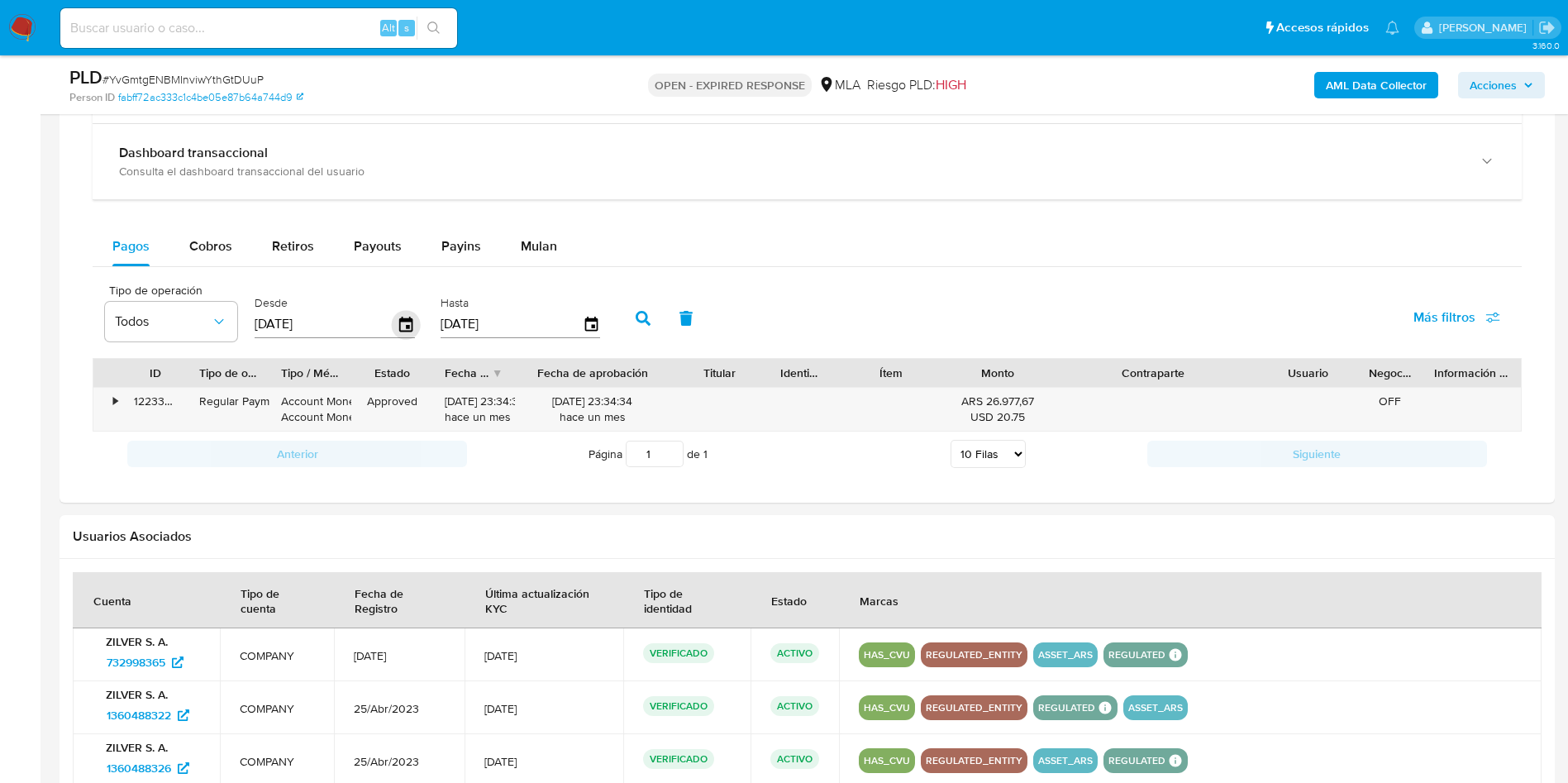
click at [404, 319] on icon "button" at bounding box center [406, 323] width 14 height 14
